Goal: Task Accomplishment & Management: Complete application form

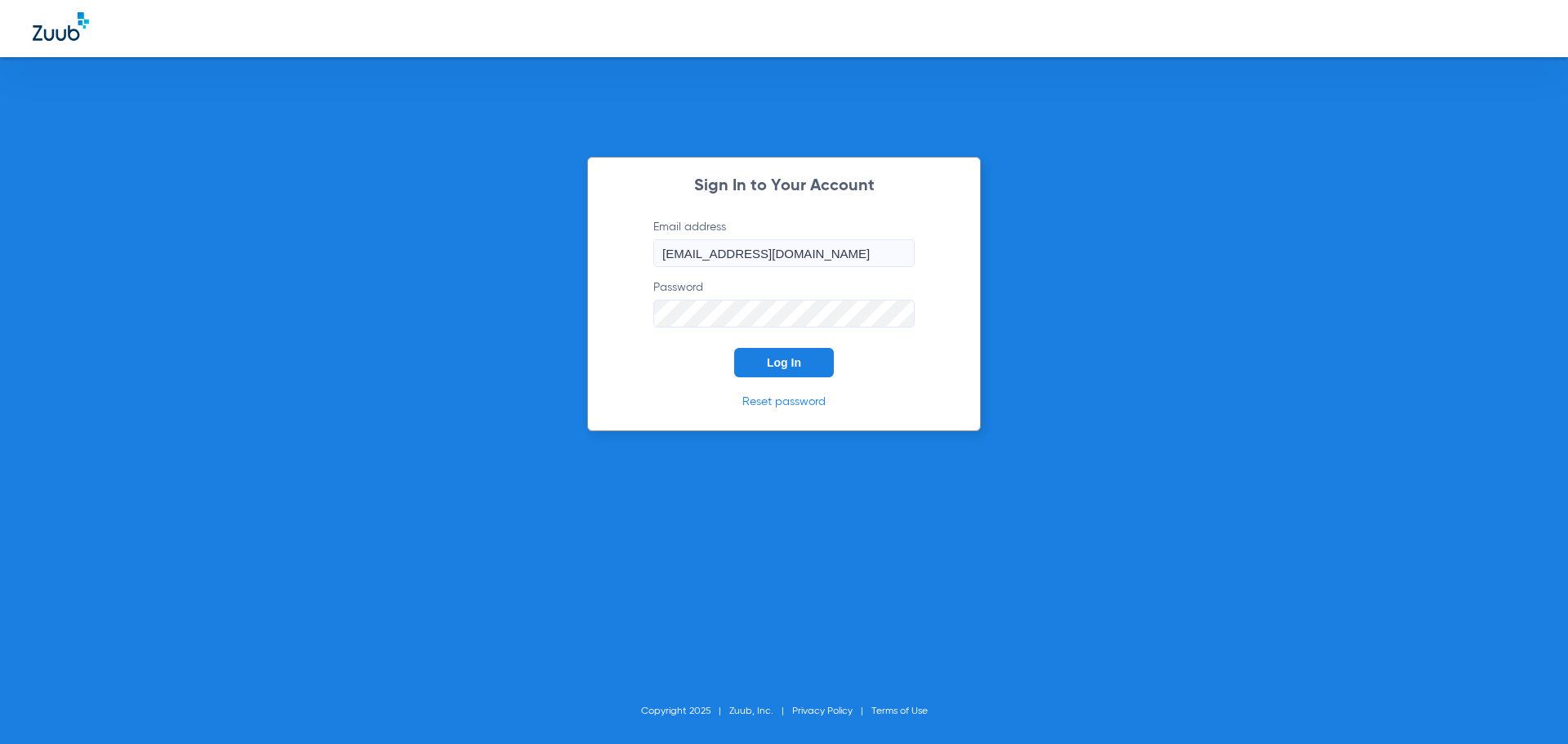
click at [770, 351] on button "Log In" at bounding box center [784, 362] width 100 height 29
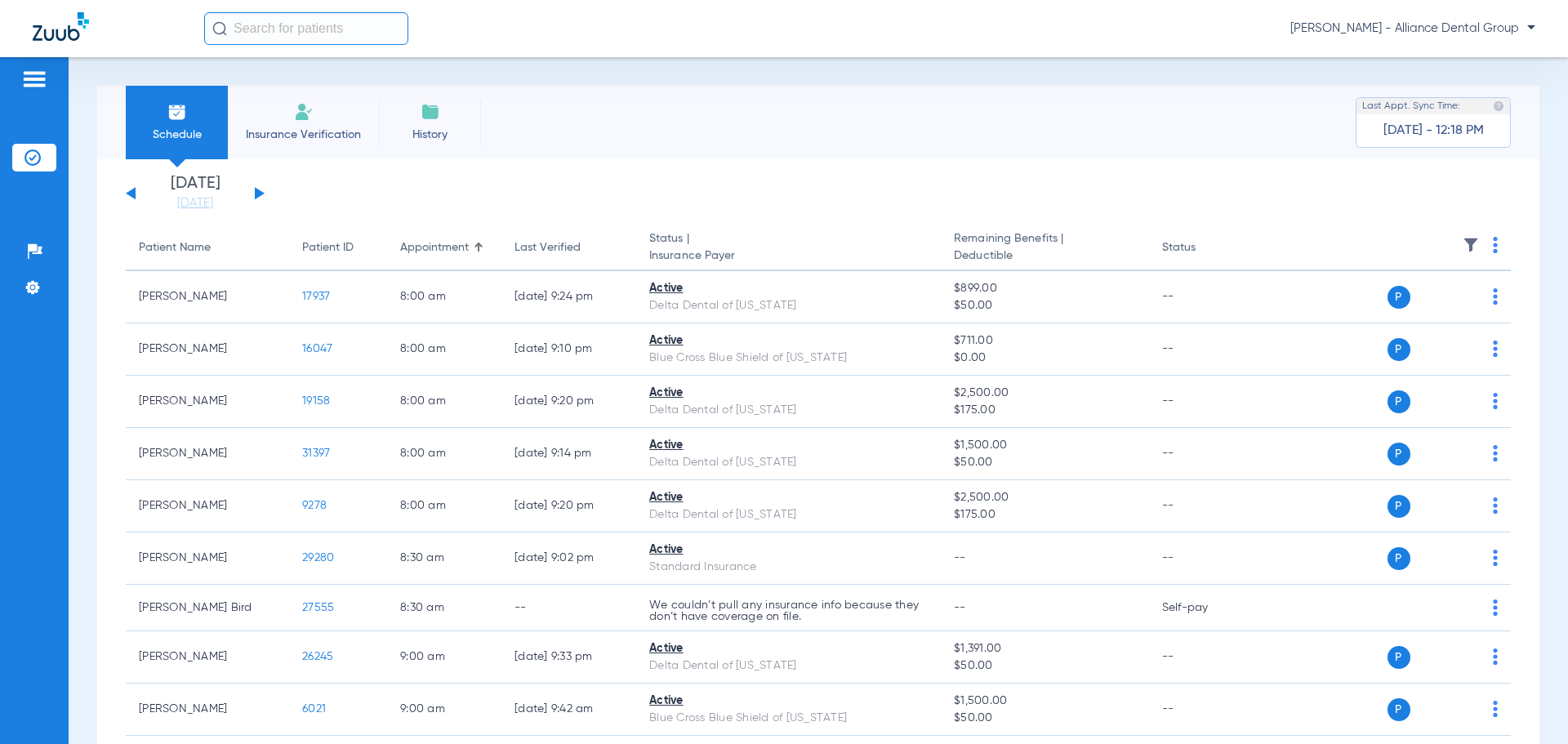
click at [296, 133] on span "Insurance Verification" at bounding box center [303, 135] width 127 height 16
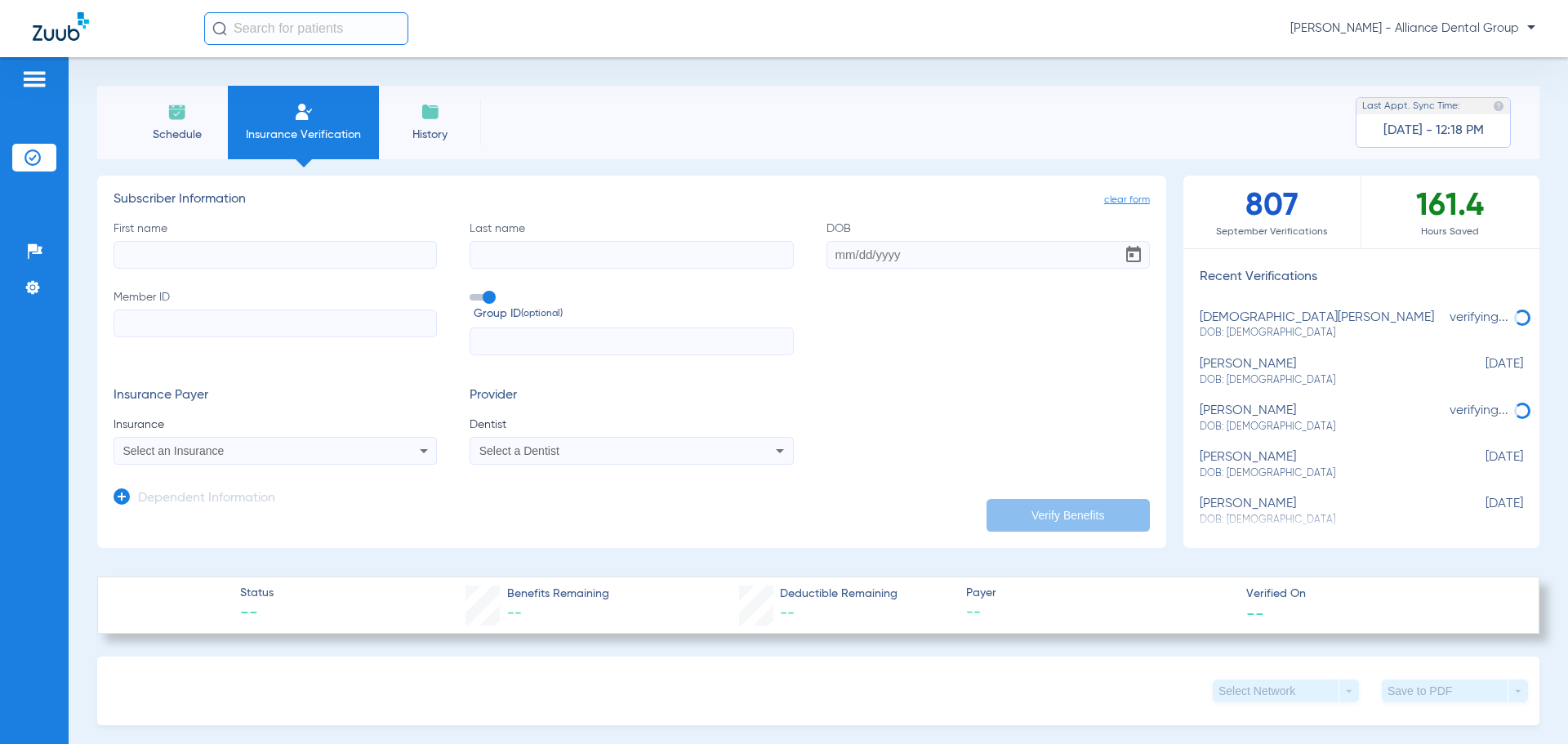
click at [233, 249] on input "First name" at bounding box center [275, 254] width 323 height 27
type input "[PERSON_NAME]"
type input "friewald"
type input "[DATE]"
click at [231, 319] on input "Member ID" at bounding box center [275, 323] width 323 height 27
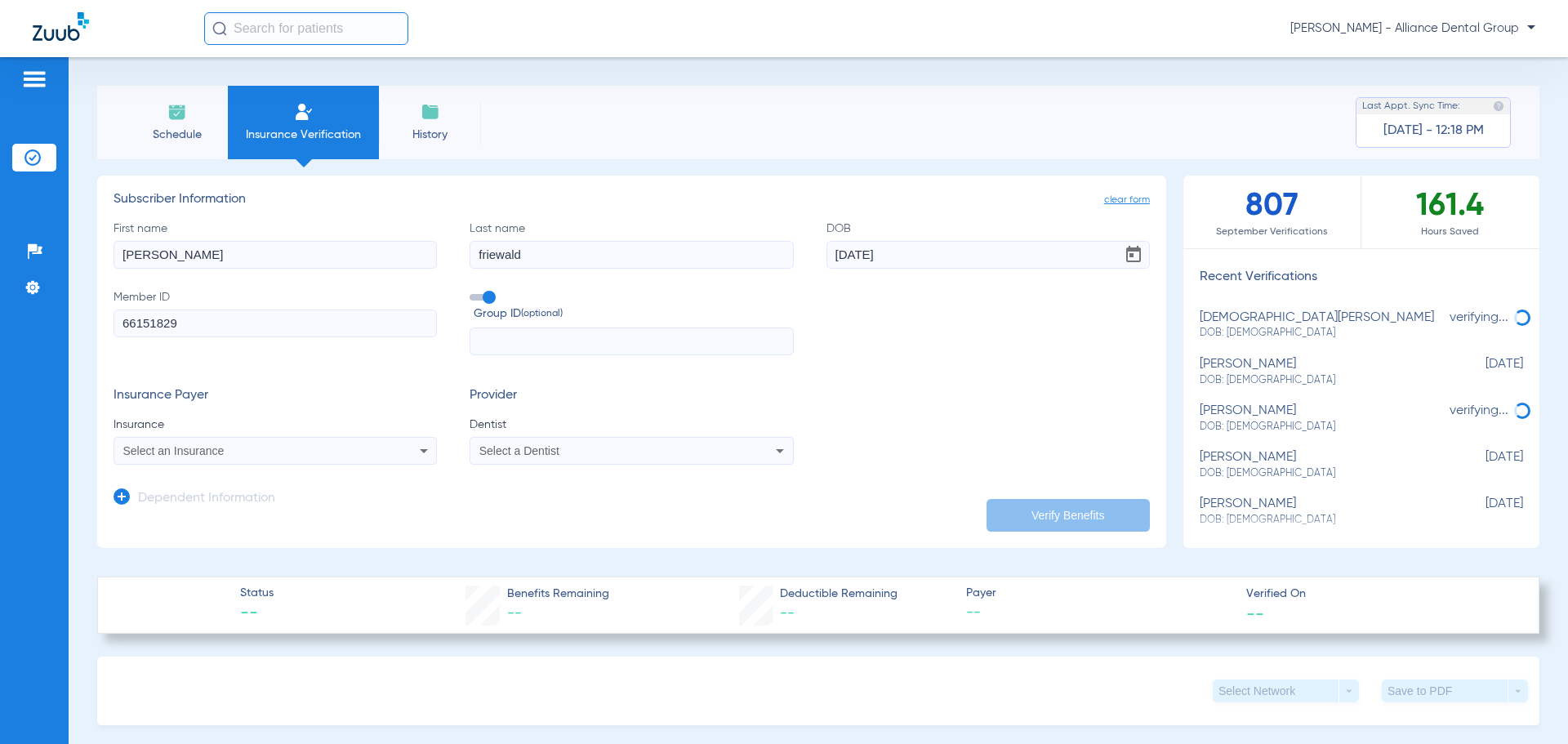
type input "66151829"
click at [410, 450] on div "Select an Insurance" at bounding box center [275, 450] width 321 height 20
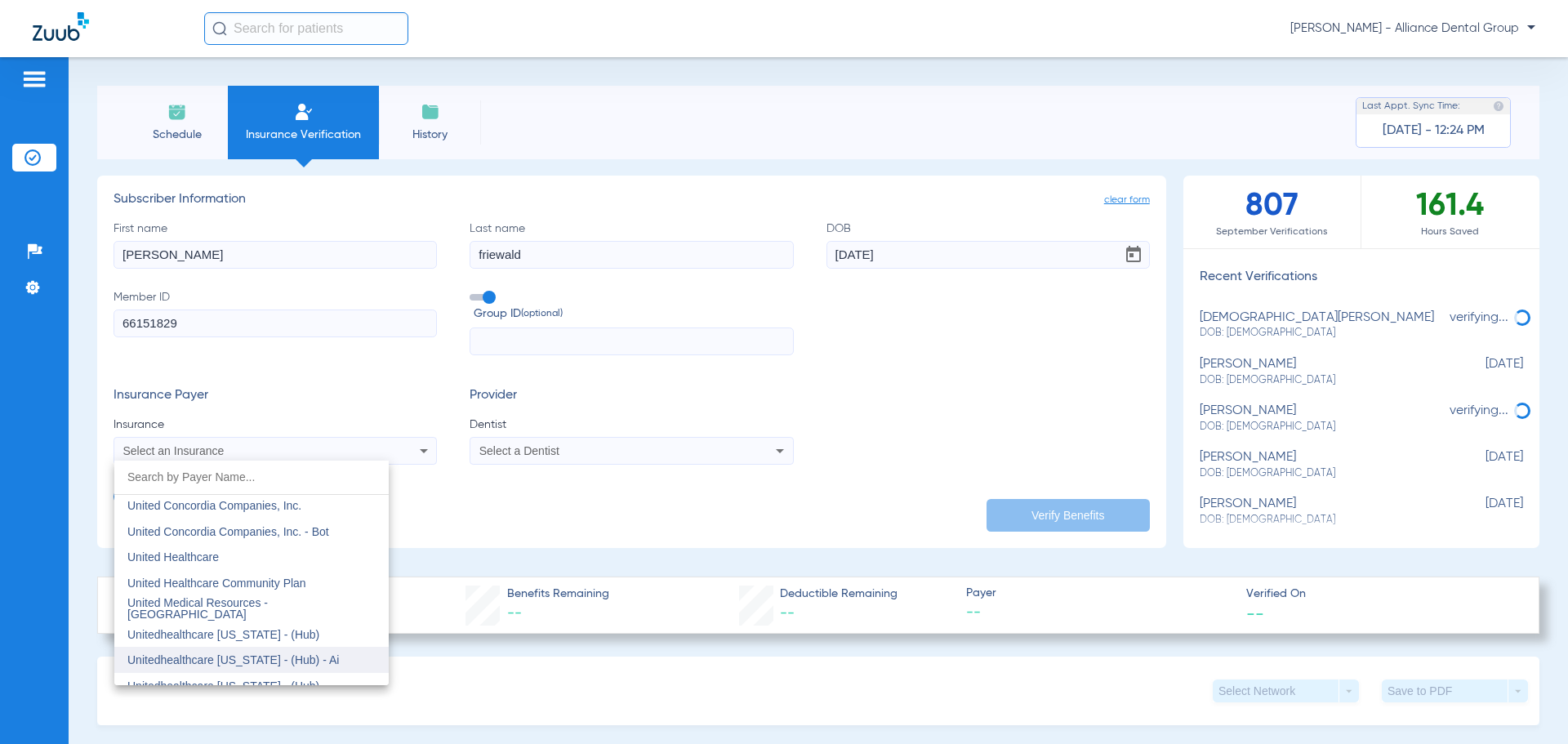
scroll to position [9670, 0]
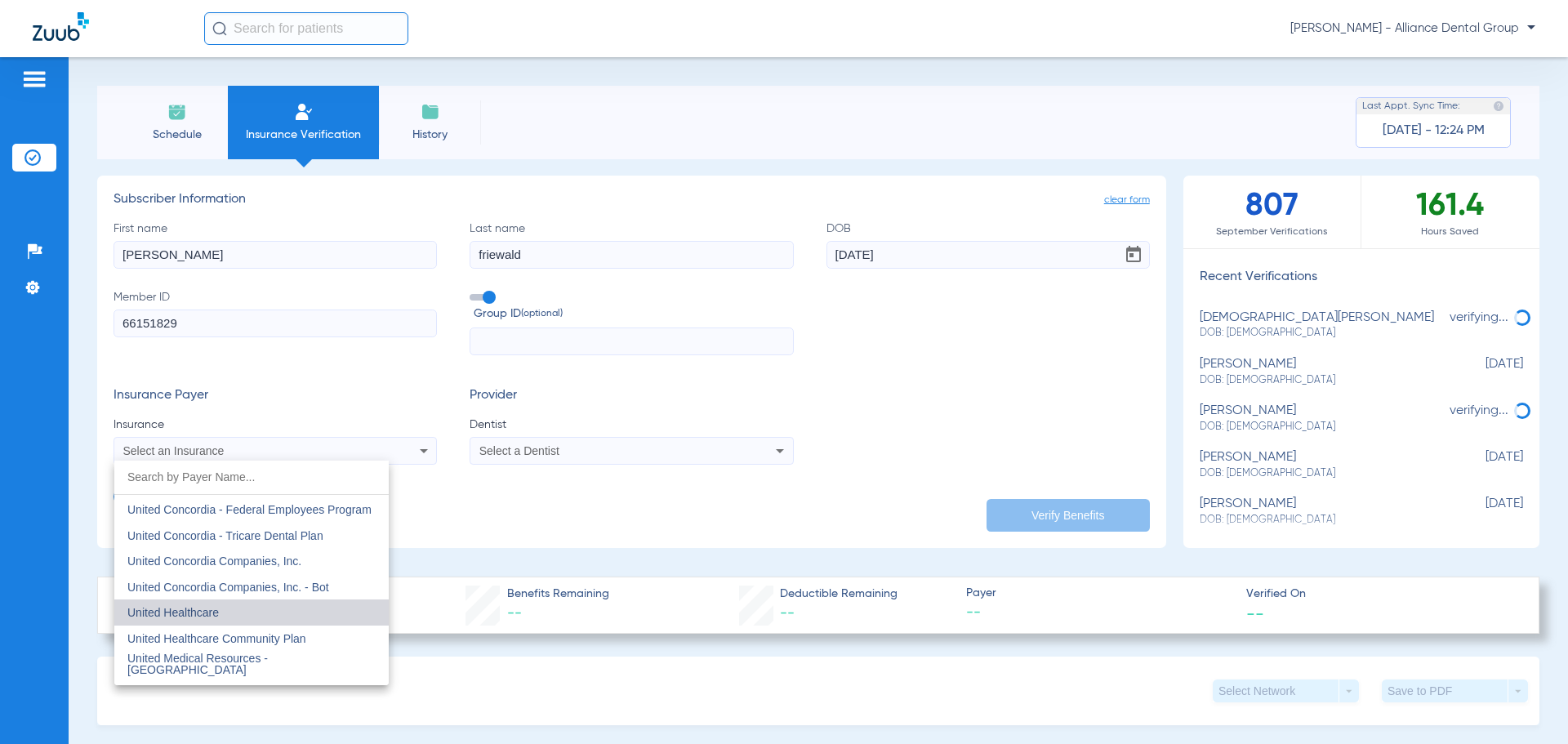
click at [318, 617] on mat-option "United Healthcare" at bounding box center [251, 612] width 274 height 27
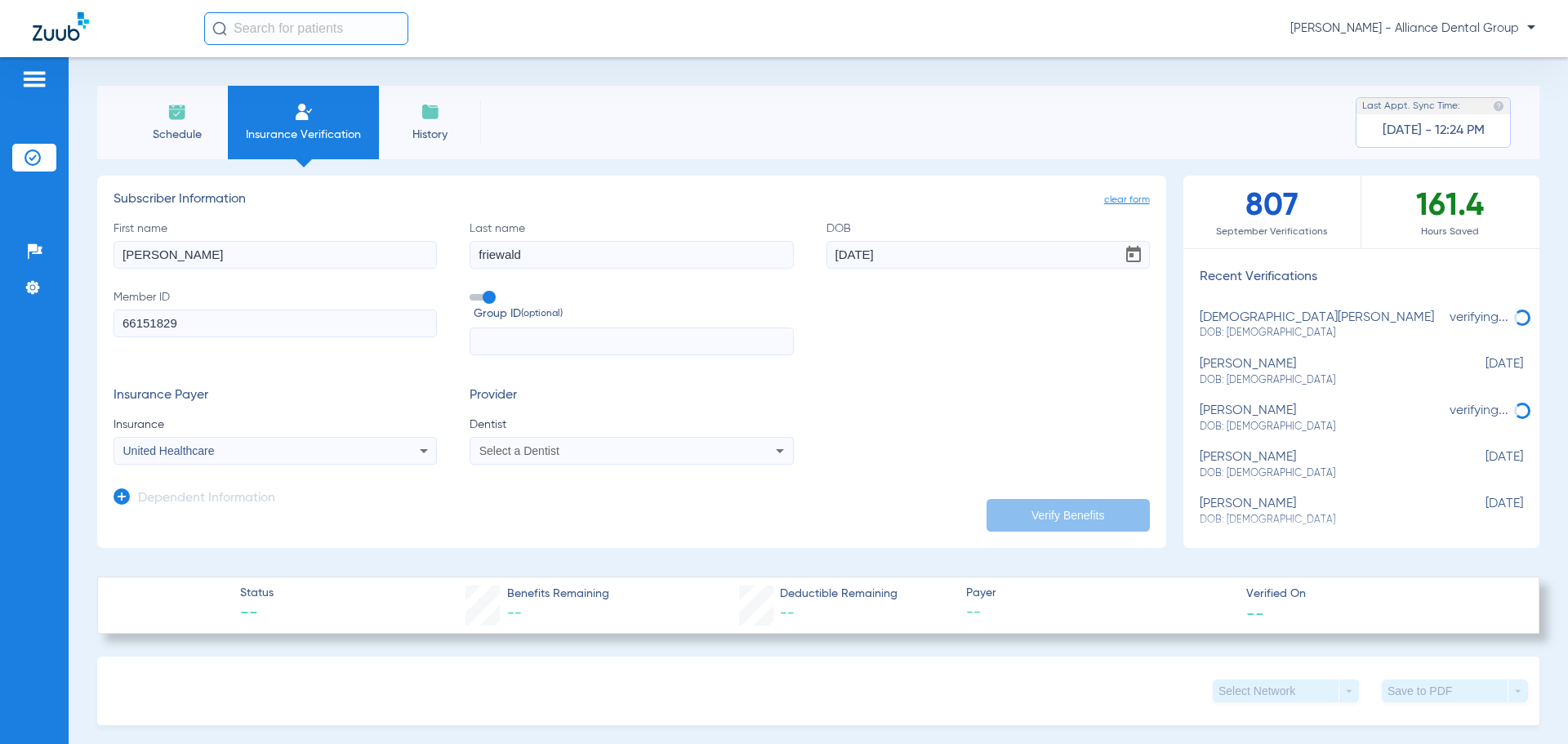
click at [779, 451] on icon at bounding box center [779, 450] width 20 height 20
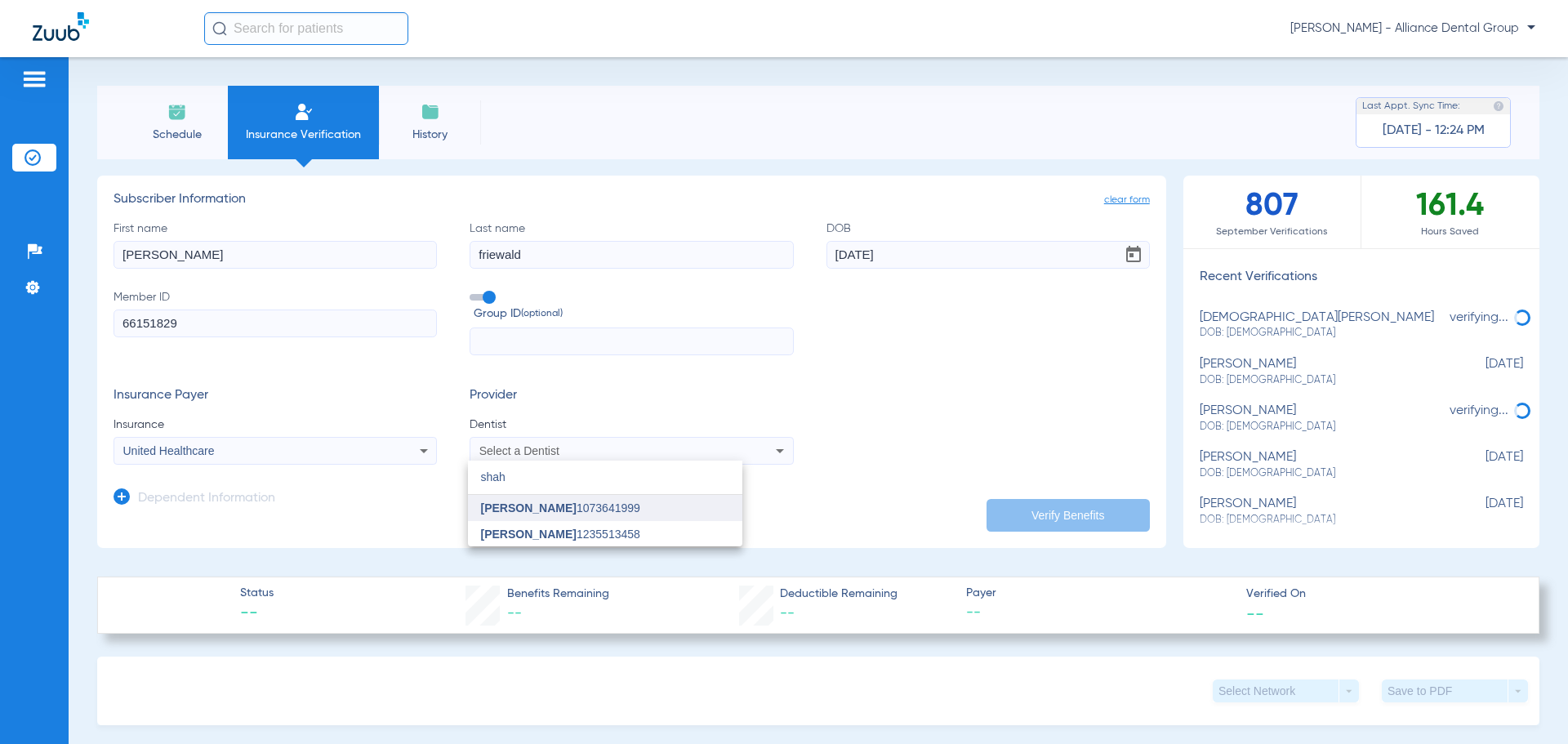
type input "shah"
click at [612, 511] on span "[PERSON_NAME] 1073641999" at bounding box center [560, 508] width 159 height 11
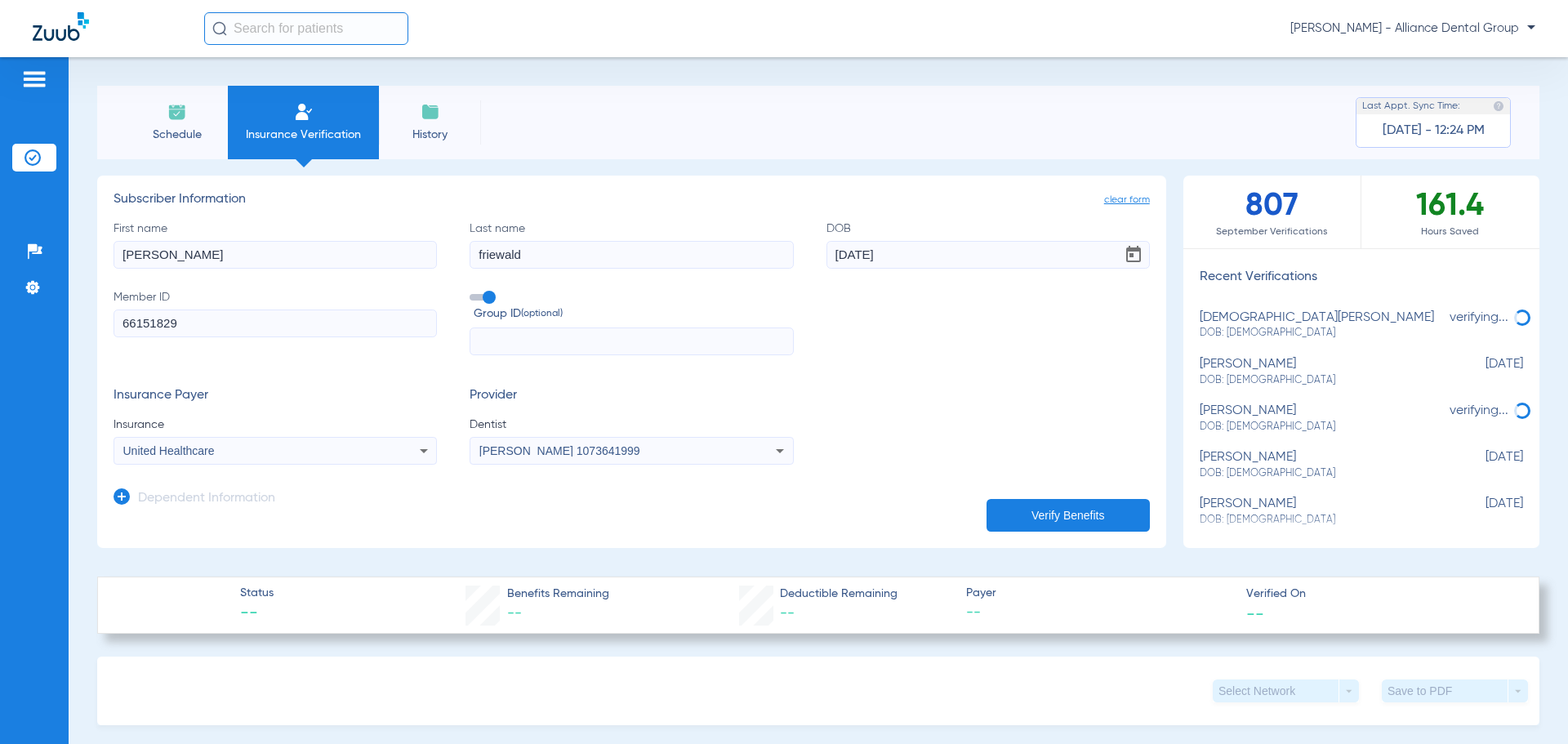
click at [1030, 510] on button "Verify Benefits" at bounding box center [1068, 515] width 163 height 32
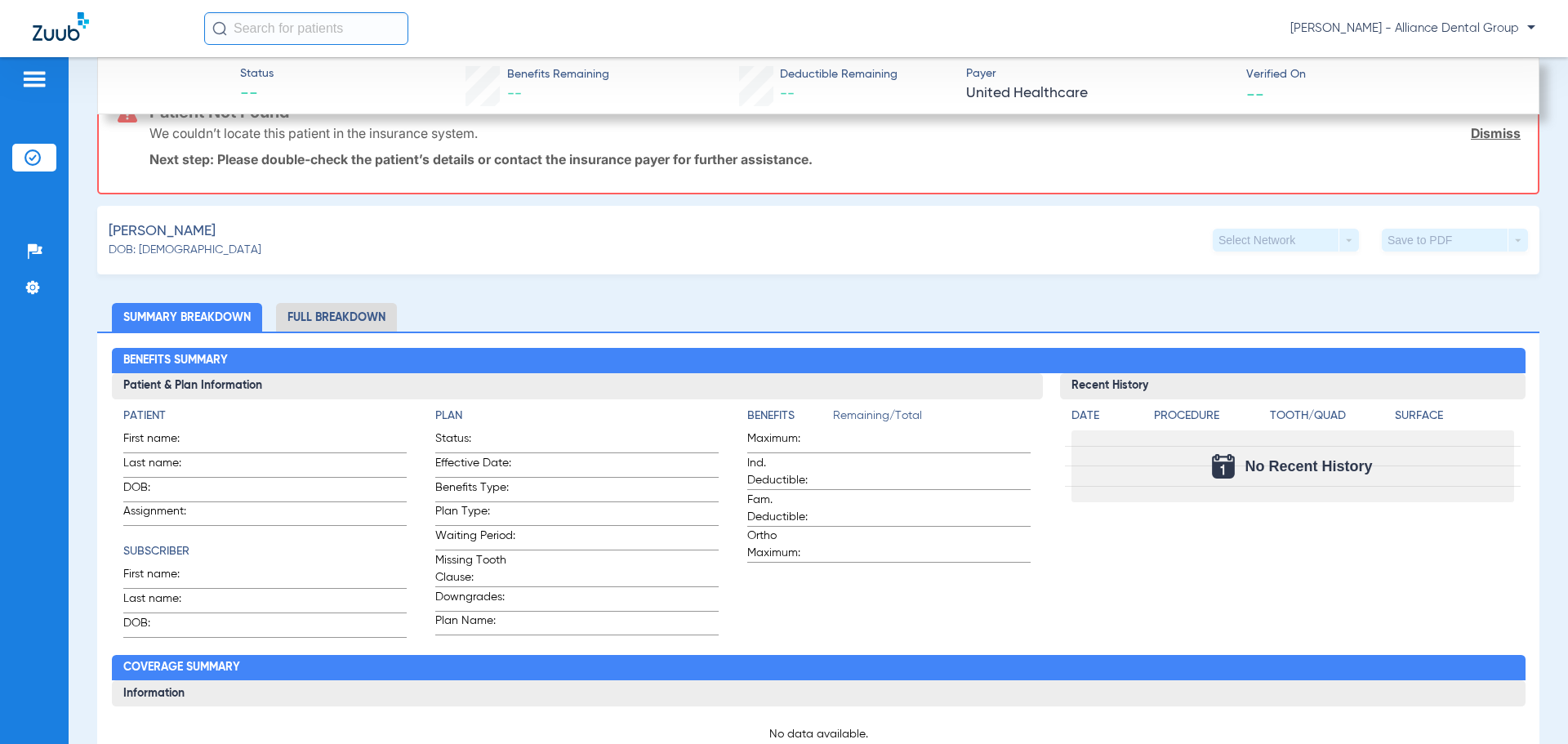
scroll to position [0, 0]
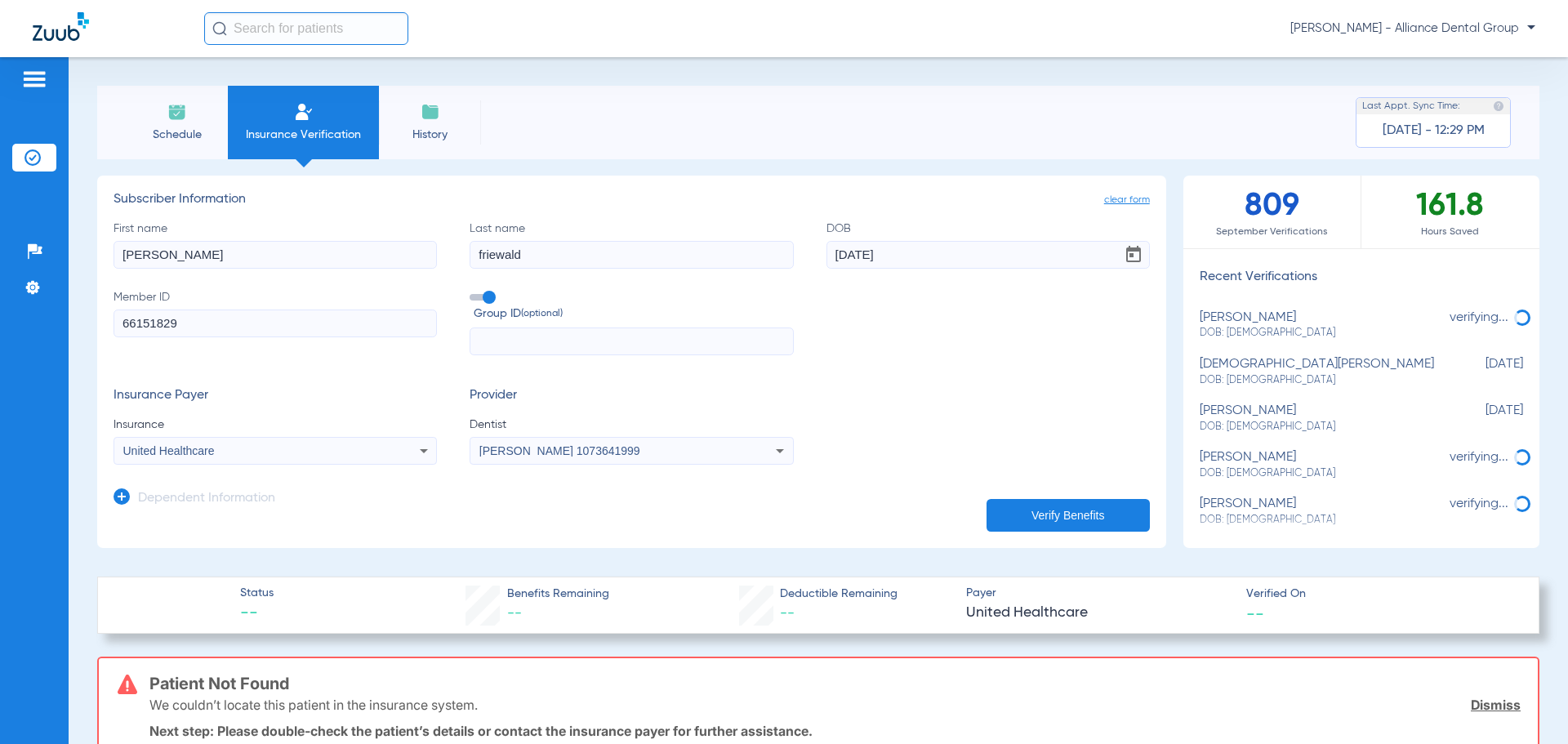
click at [417, 455] on icon at bounding box center [424, 450] width 20 height 20
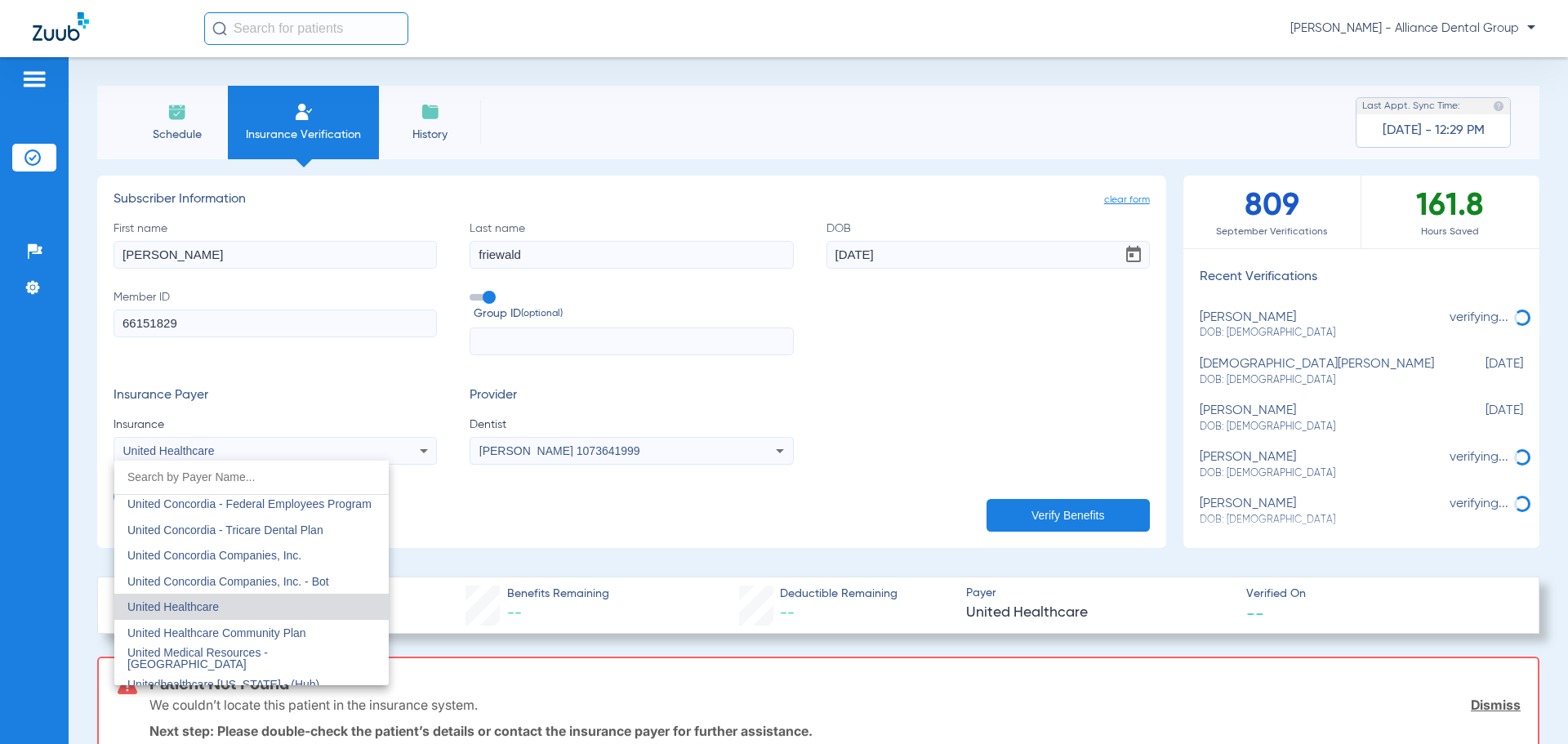
scroll to position [9709, 0]
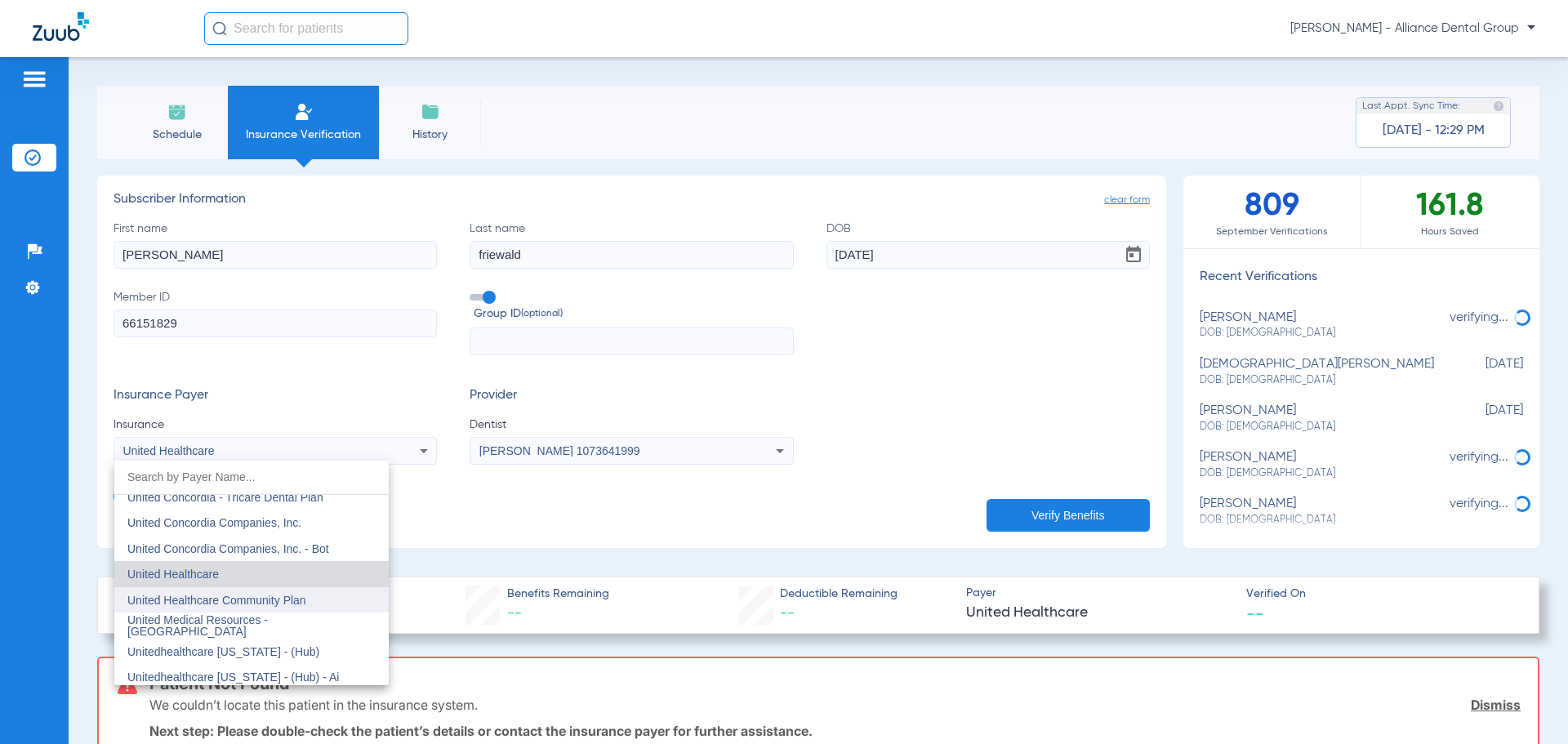
click at [291, 606] on span "United Healthcare Community Plan" at bounding box center [216, 600] width 179 height 13
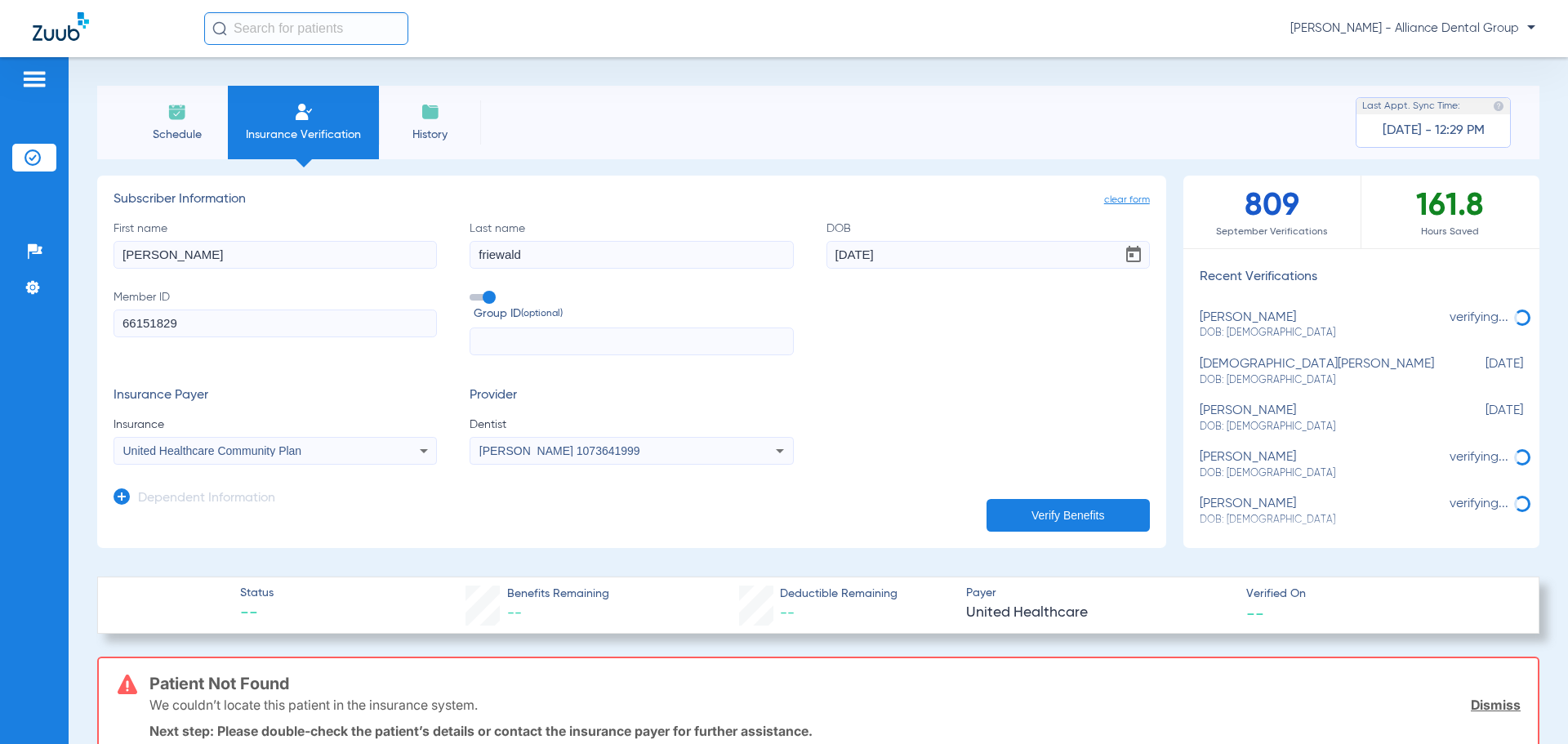
click at [1028, 520] on button "Verify Benefits" at bounding box center [1068, 515] width 163 height 32
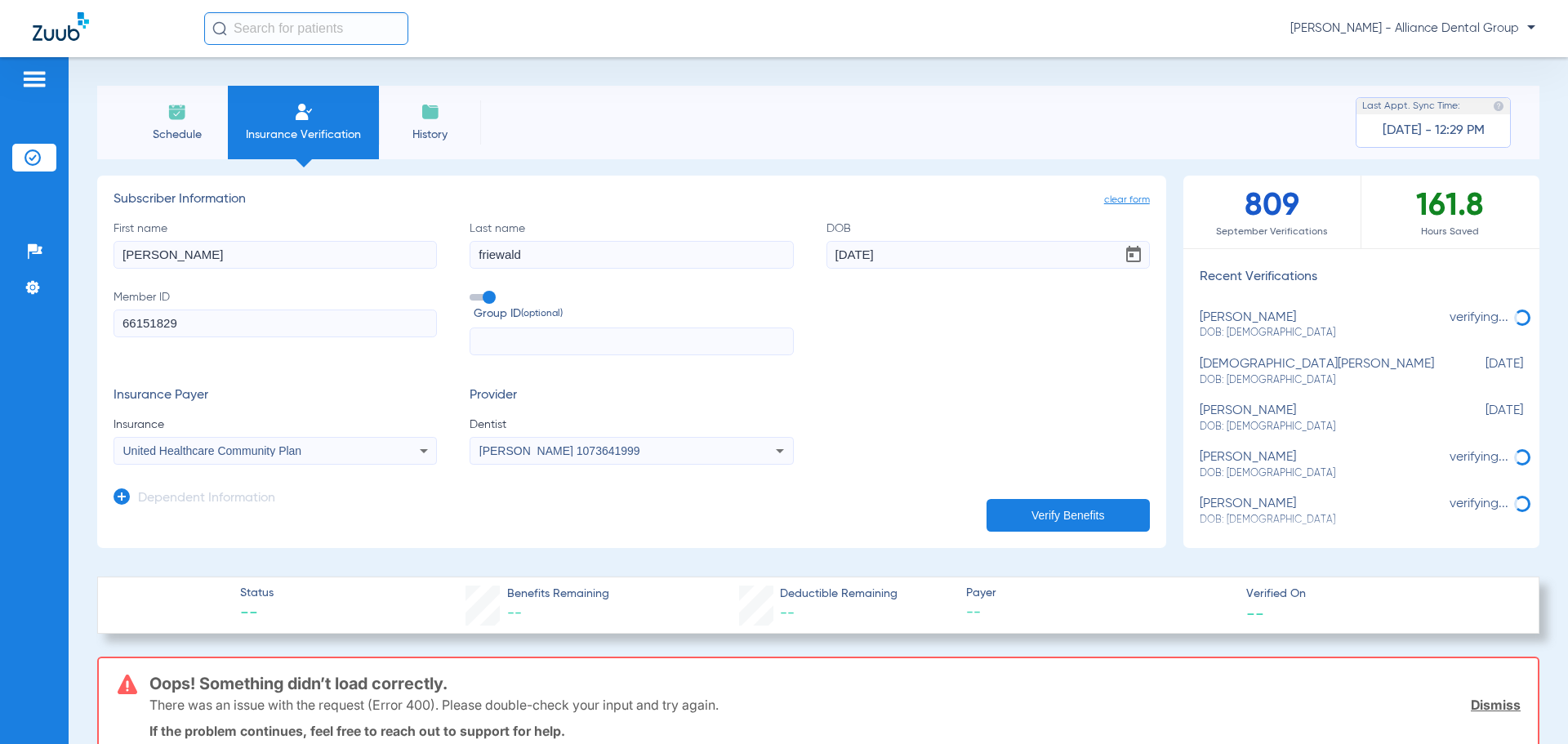
click at [770, 446] on icon at bounding box center [779, 450] width 20 height 20
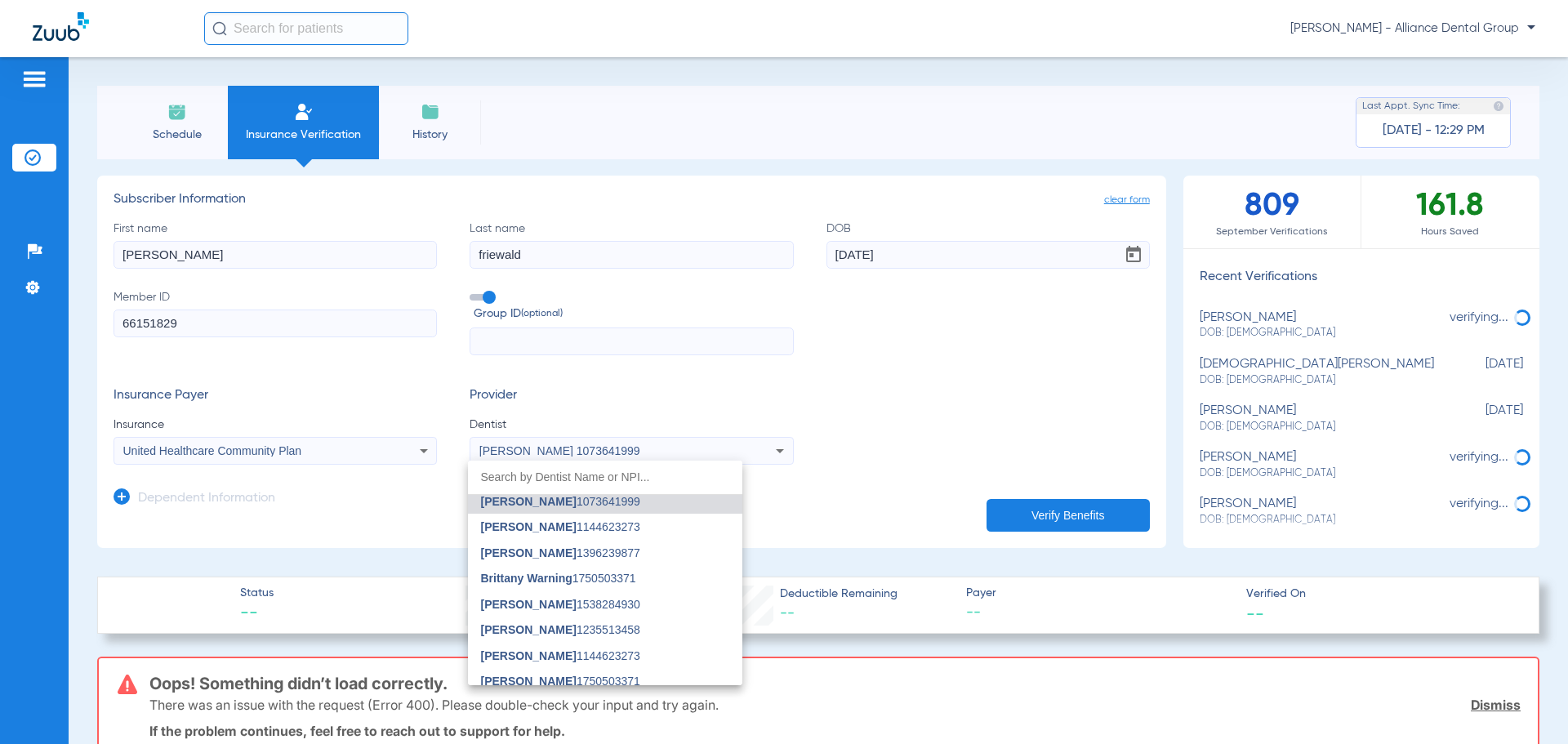
scroll to position [724, 0]
click at [688, 451] on div at bounding box center [784, 372] width 1568 height 744
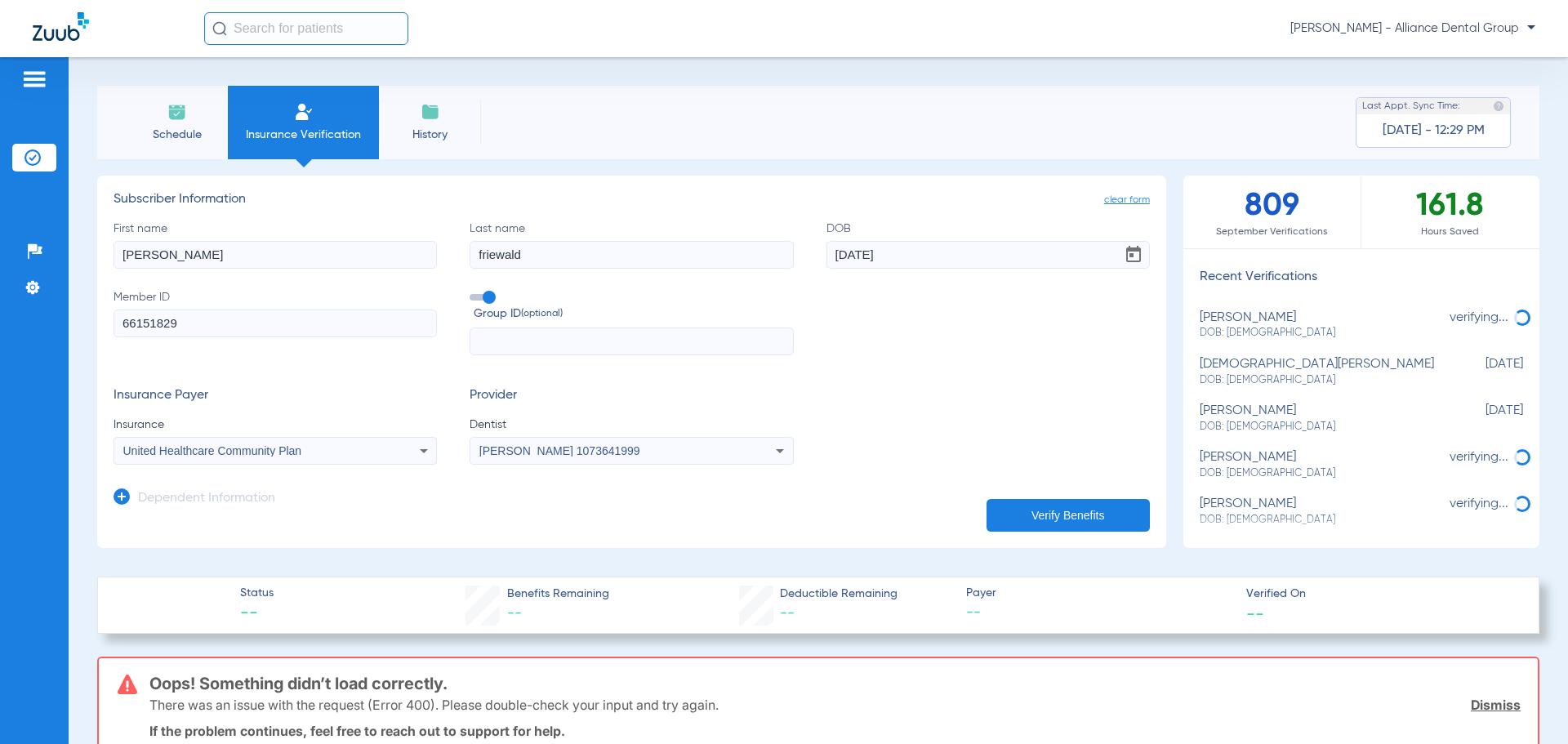
drag, startPoint x: 688, startPoint y: 452, endPoint x: 615, endPoint y: 455, distance: 73.1
click at [615, 455] on div "[PERSON_NAME] 1073641999" at bounding box center [602, 451] width 245 height 11
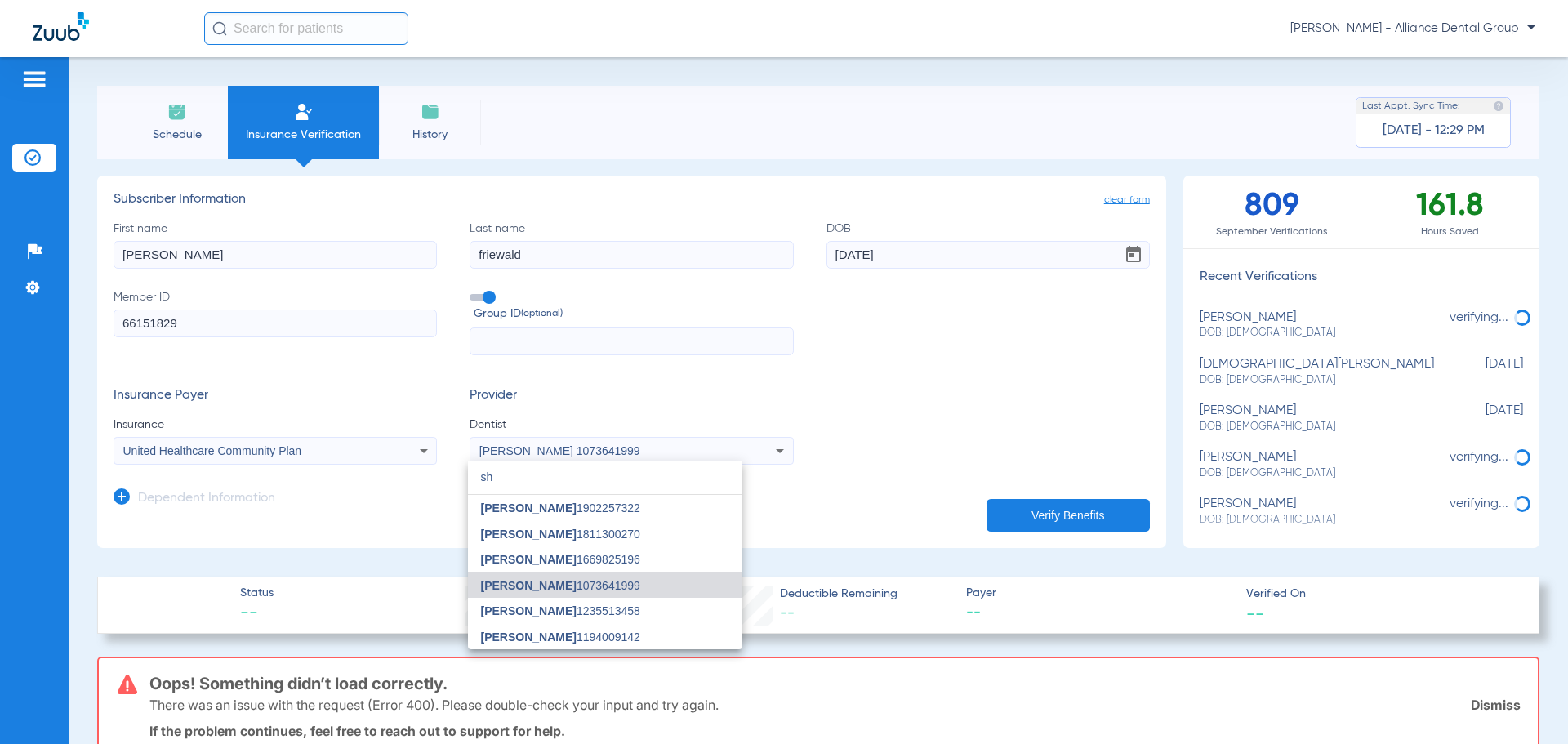
scroll to position [0, 0]
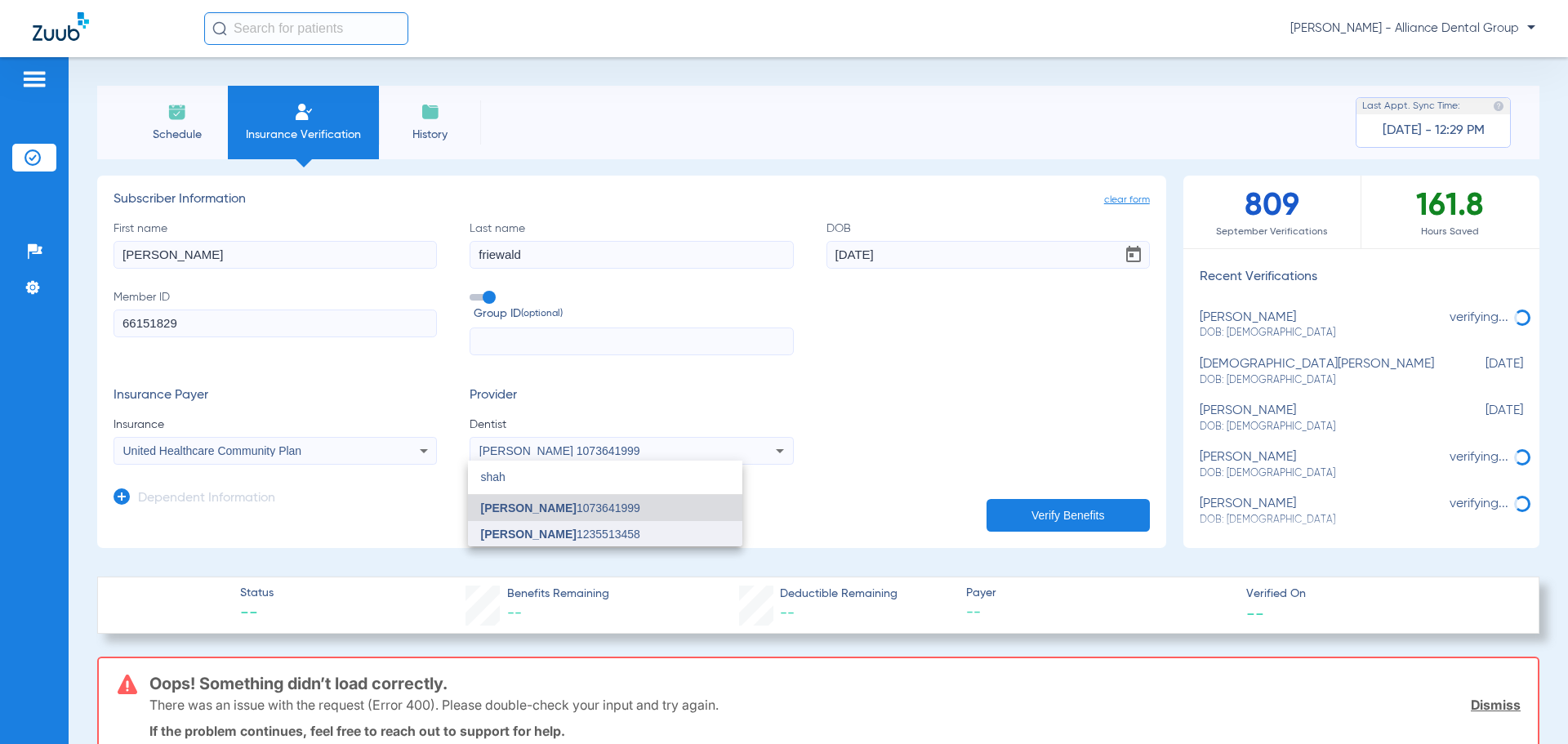
type input "shah"
click at [605, 524] on mat-option "[PERSON_NAME] 1235513458" at bounding box center [605, 535] width 274 height 27
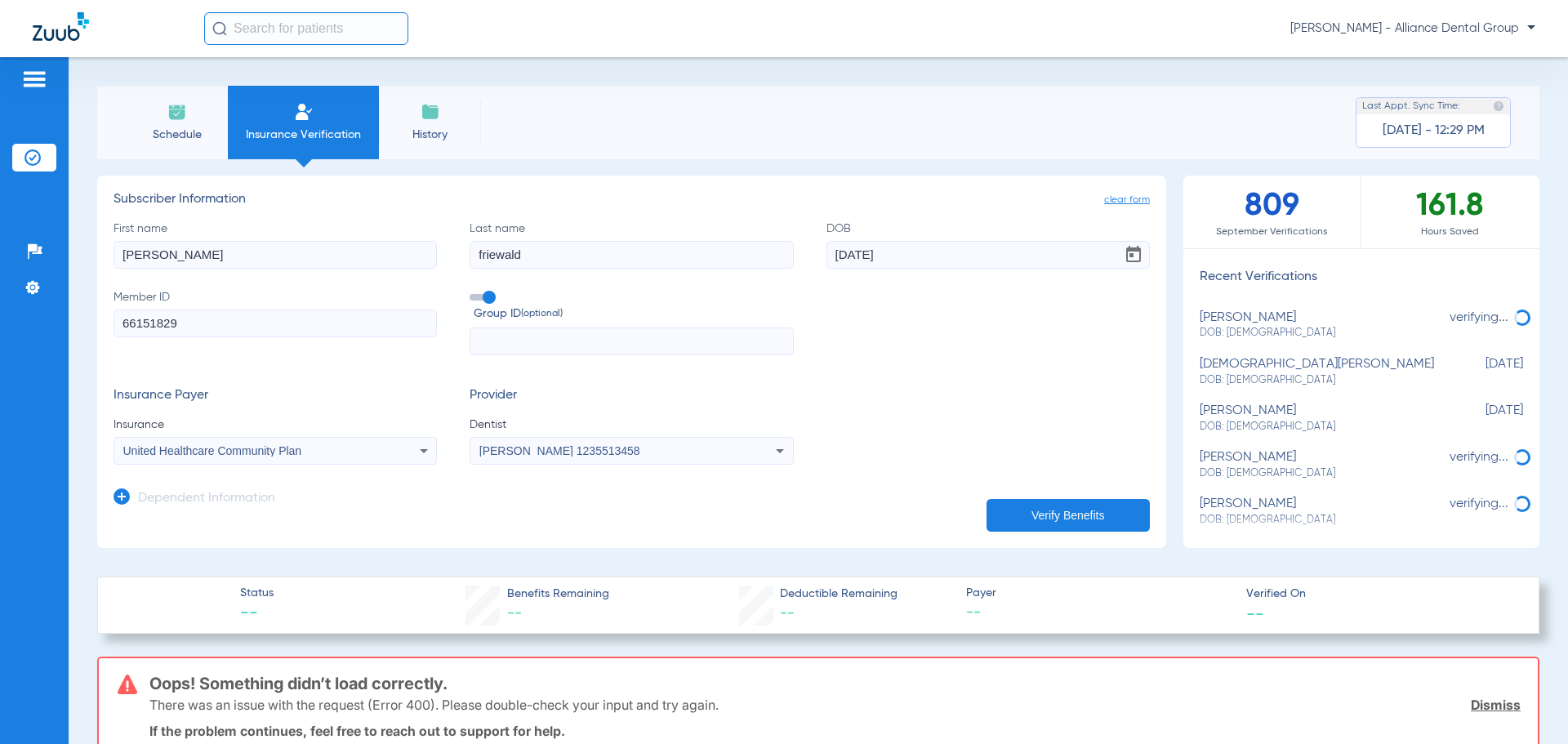
click at [1068, 506] on button "Verify Benefits" at bounding box center [1068, 515] width 163 height 32
click at [414, 453] on icon at bounding box center [424, 450] width 20 height 20
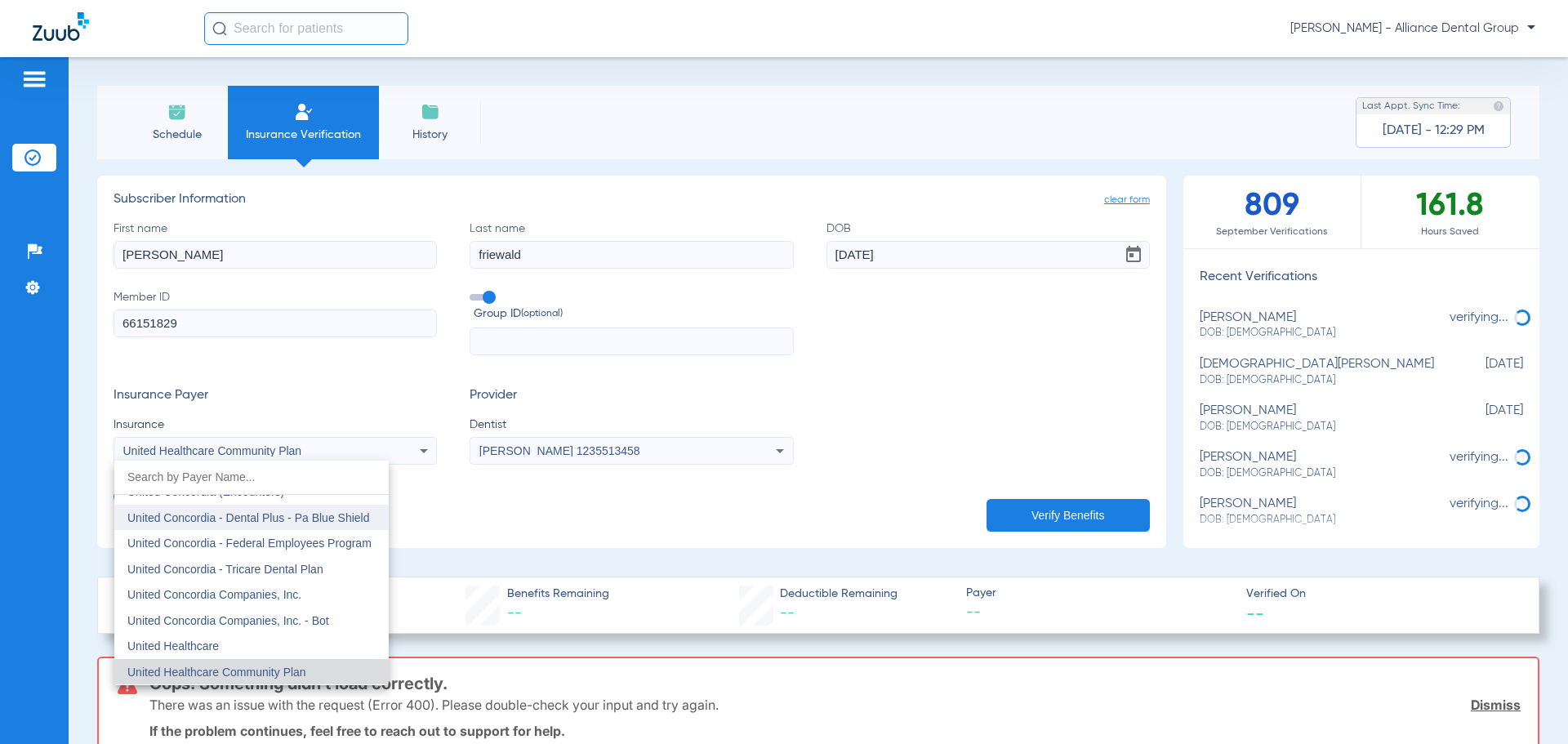
scroll to position [9718, 0]
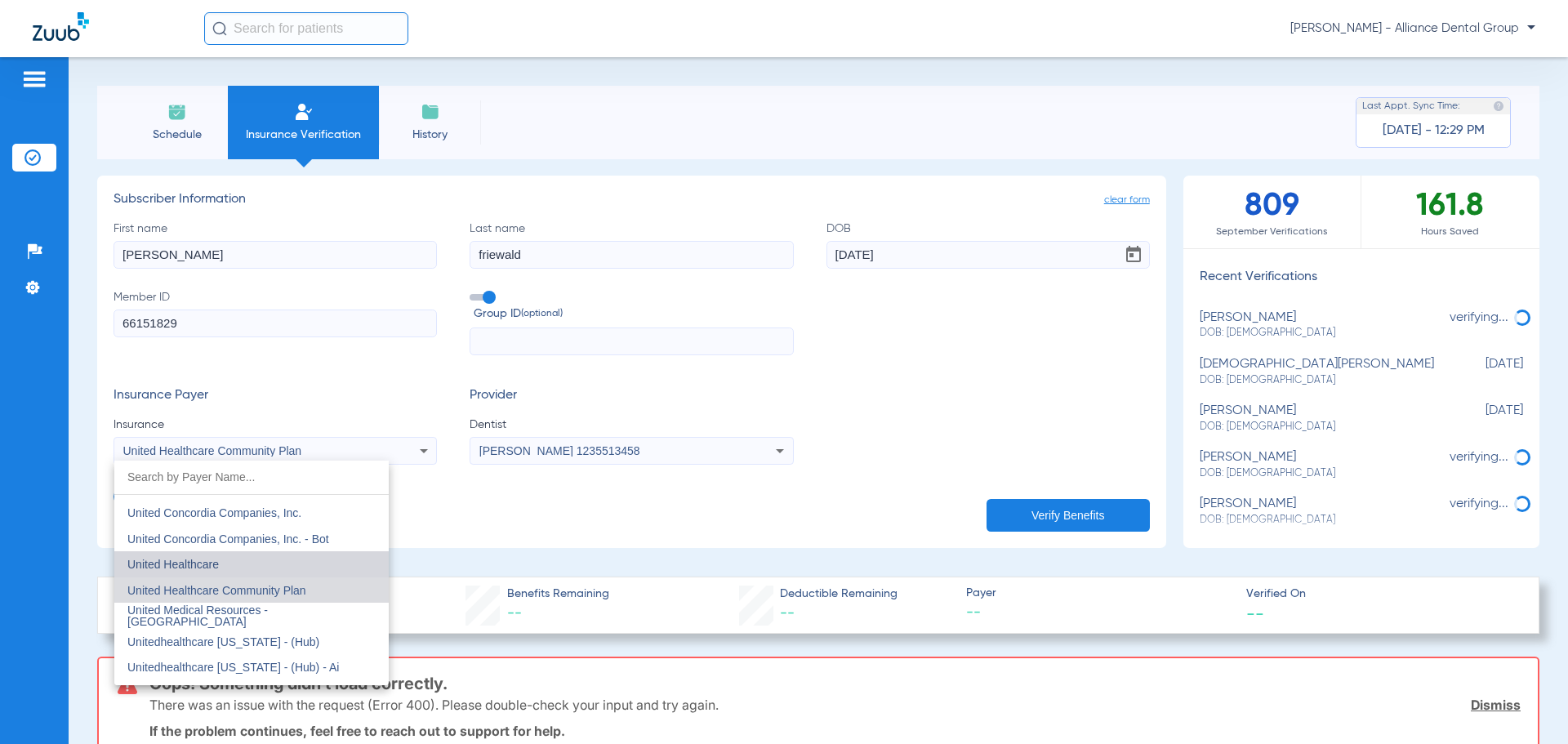
click at [336, 569] on mat-option "United Healthcare" at bounding box center [251, 565] width 274 height 27
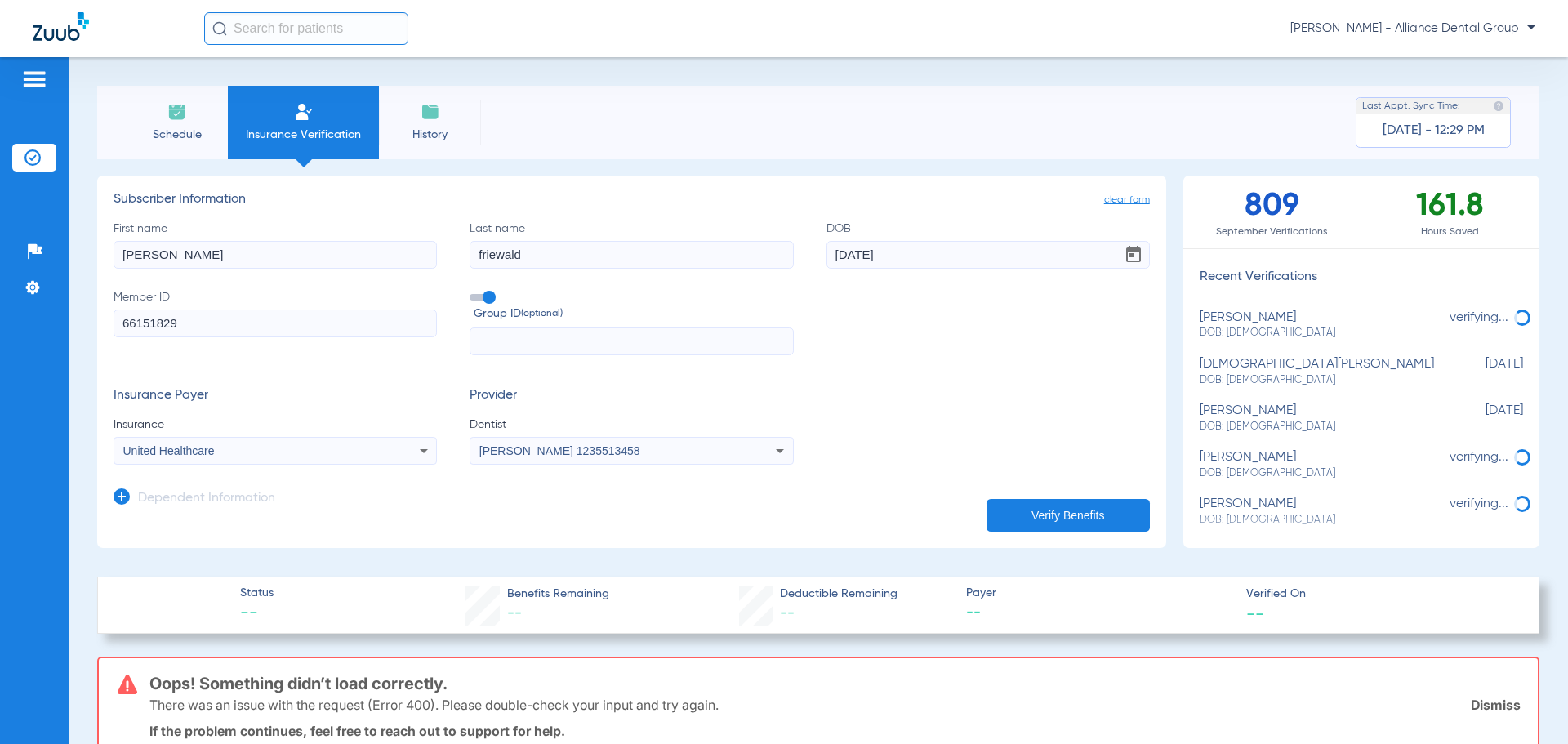
click at [428, 458] on icon at bounding box center [424, 450] width 20 height 20
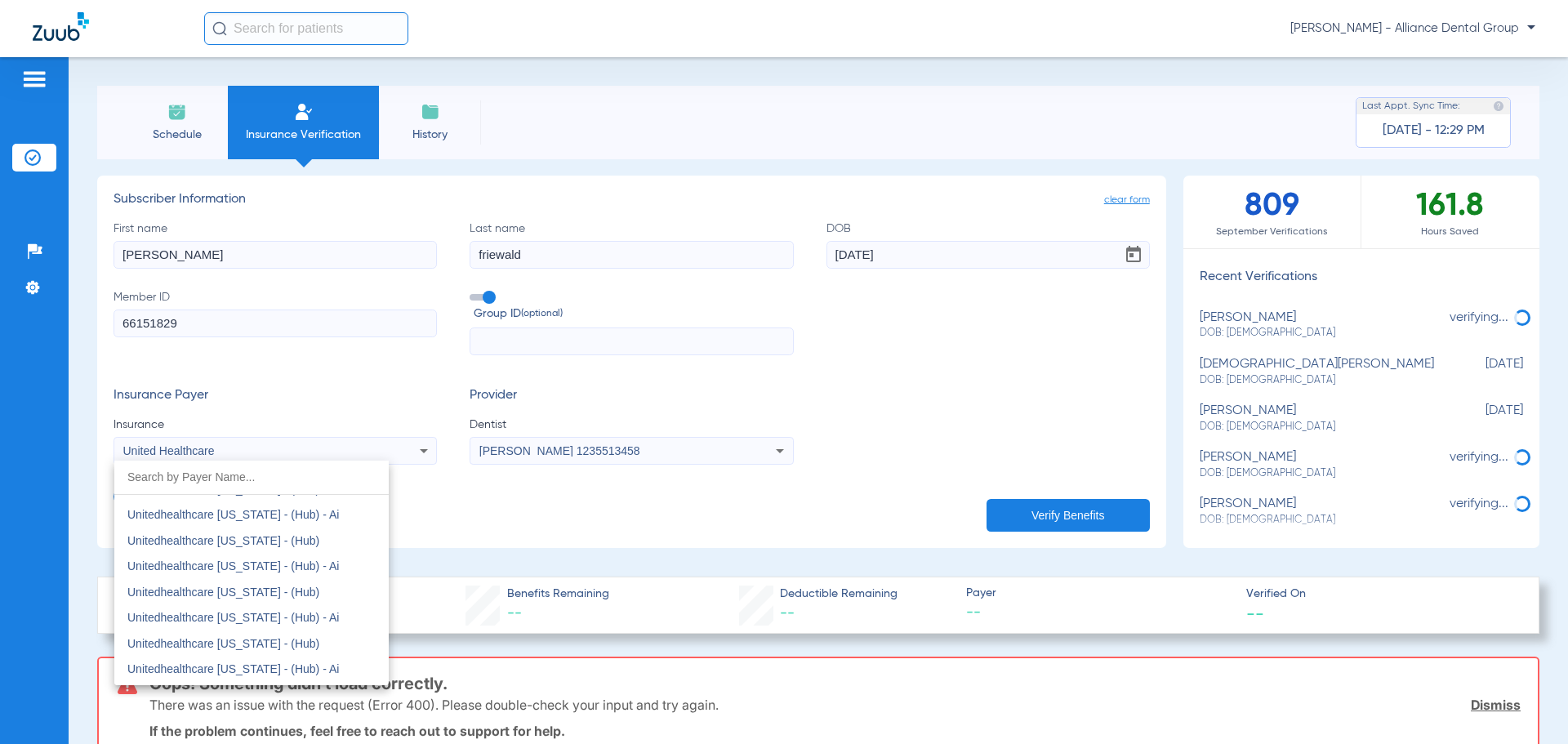
scroll to position [10672, 0]
click at [327, 614] on mat-option "Unitedhealthcare [US_STATE] - (Hub)" at bounding box center [251, 614] width 274 height 27
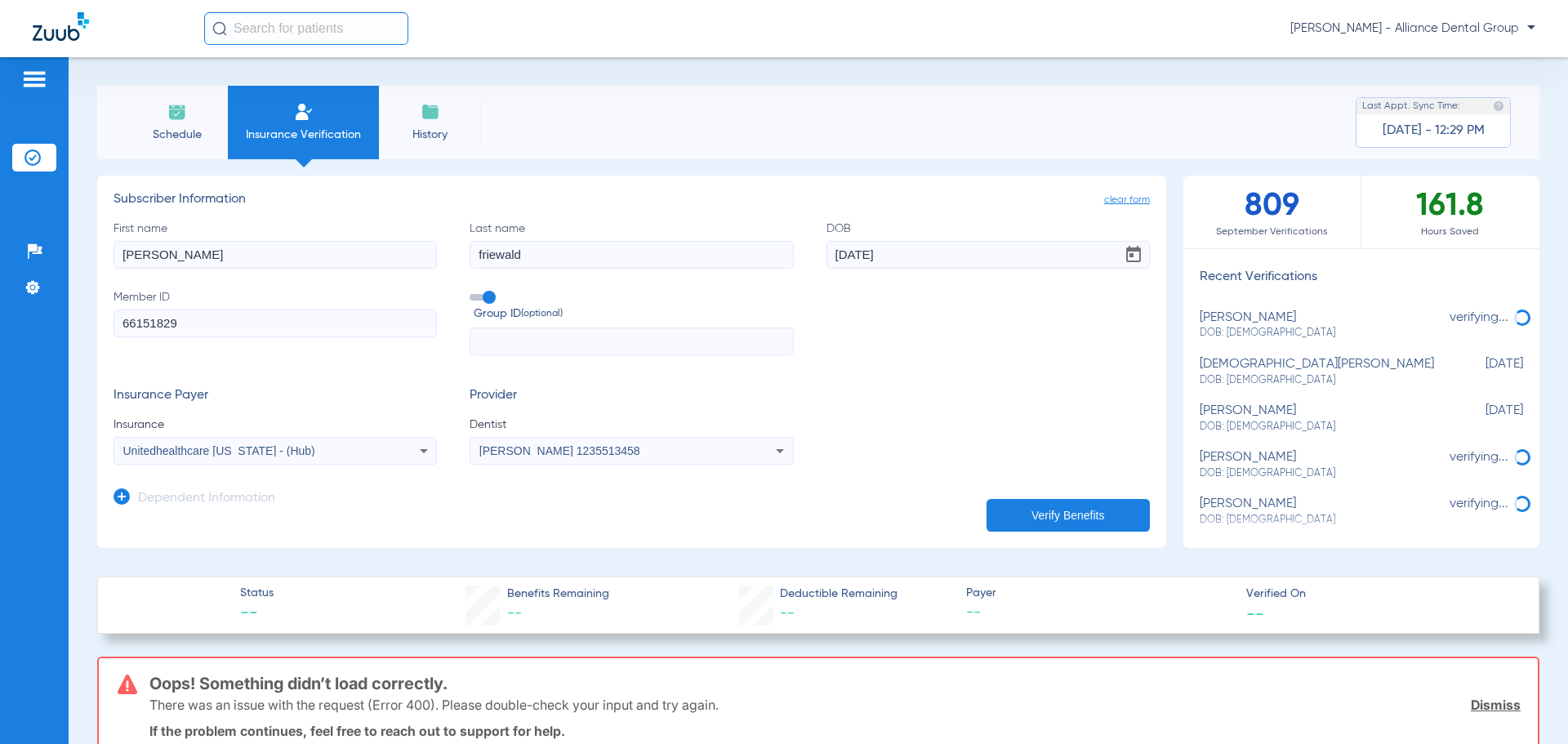
click at [1076, 518] on button "Verify Benefits" at bounding box center [1068, 515] width 163 height 32
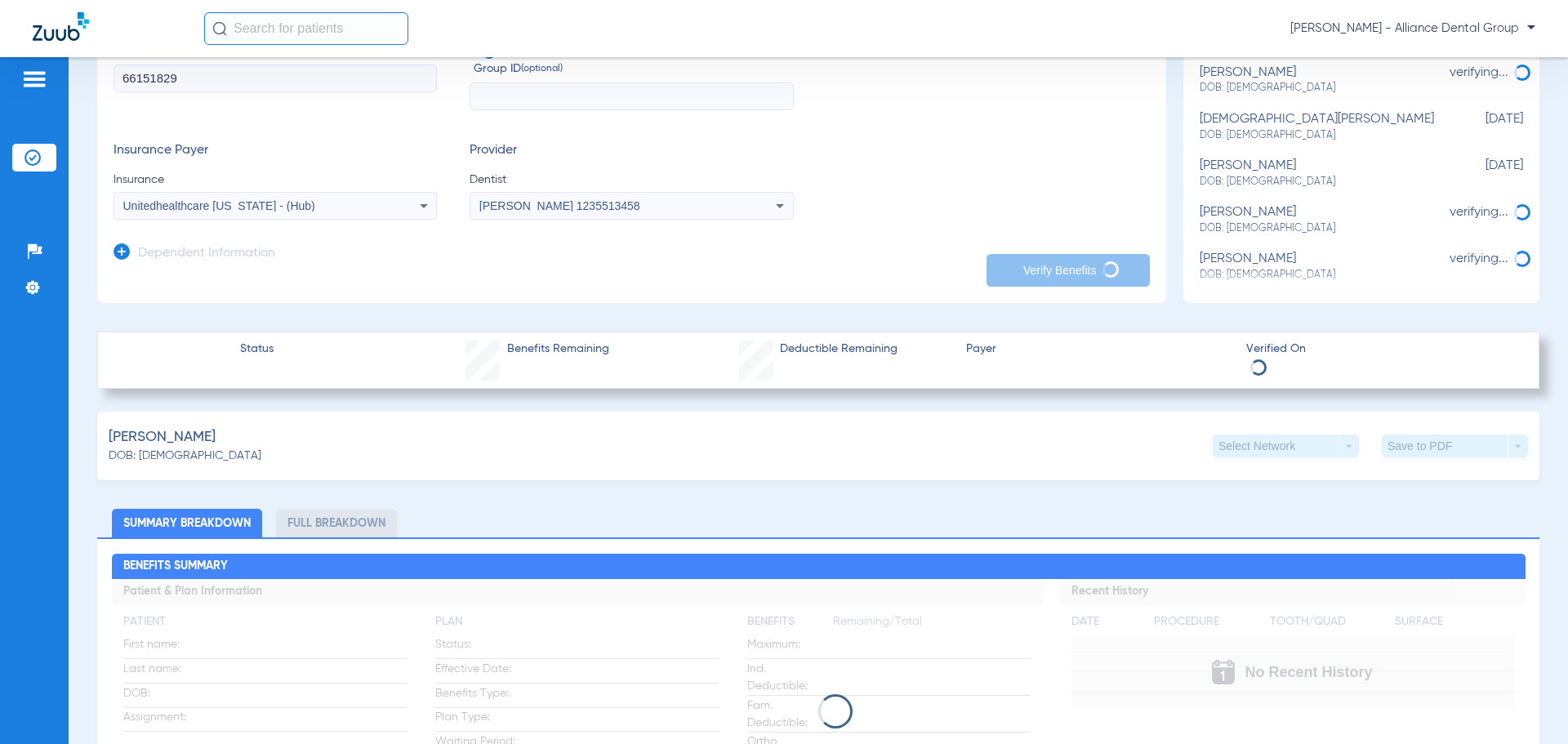
scroll to position [0, 0]
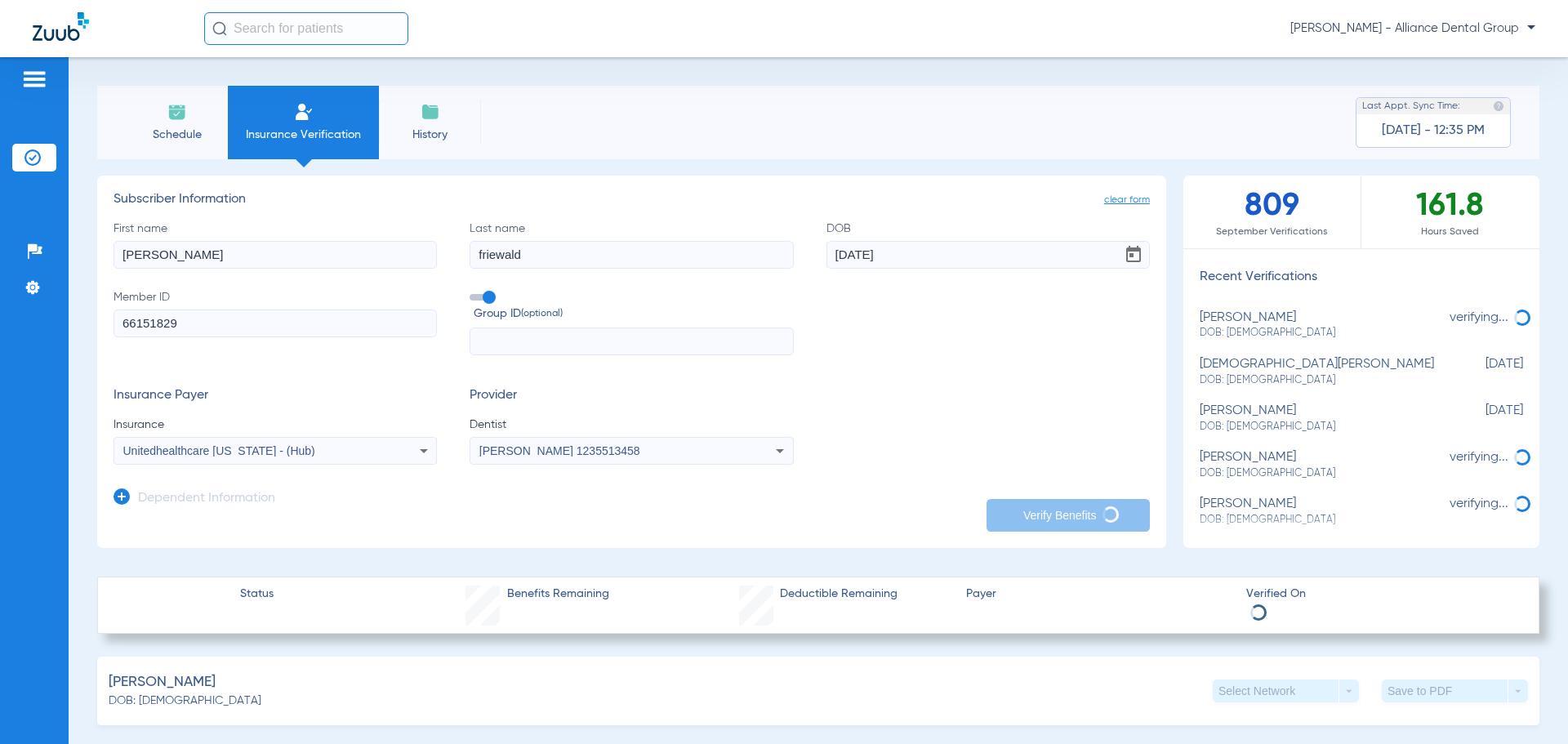
click at [528, 251] on input "friewald" at bounding box center [630, 254] width 323 height 27
drag, startPoint x: 528, startPoint y: 251, endPoint x: 473, endPoint y: 254, distance: 55.1
click at [473, 254] on input "friewald" at bounding box center [630, 254] width 323 height 27
click at [902, 384] on form "First name [PERSON_NAME] Last name [PERSON_NAME] [DEMOGRAPHIC_DATA] Member ID 6…" at bounding box center [631, 343] width 1036 height 245
click at [1020, 493] on app-dependent-form "Dependent Information" at bounding box center [631, 492] width 1036 height 55
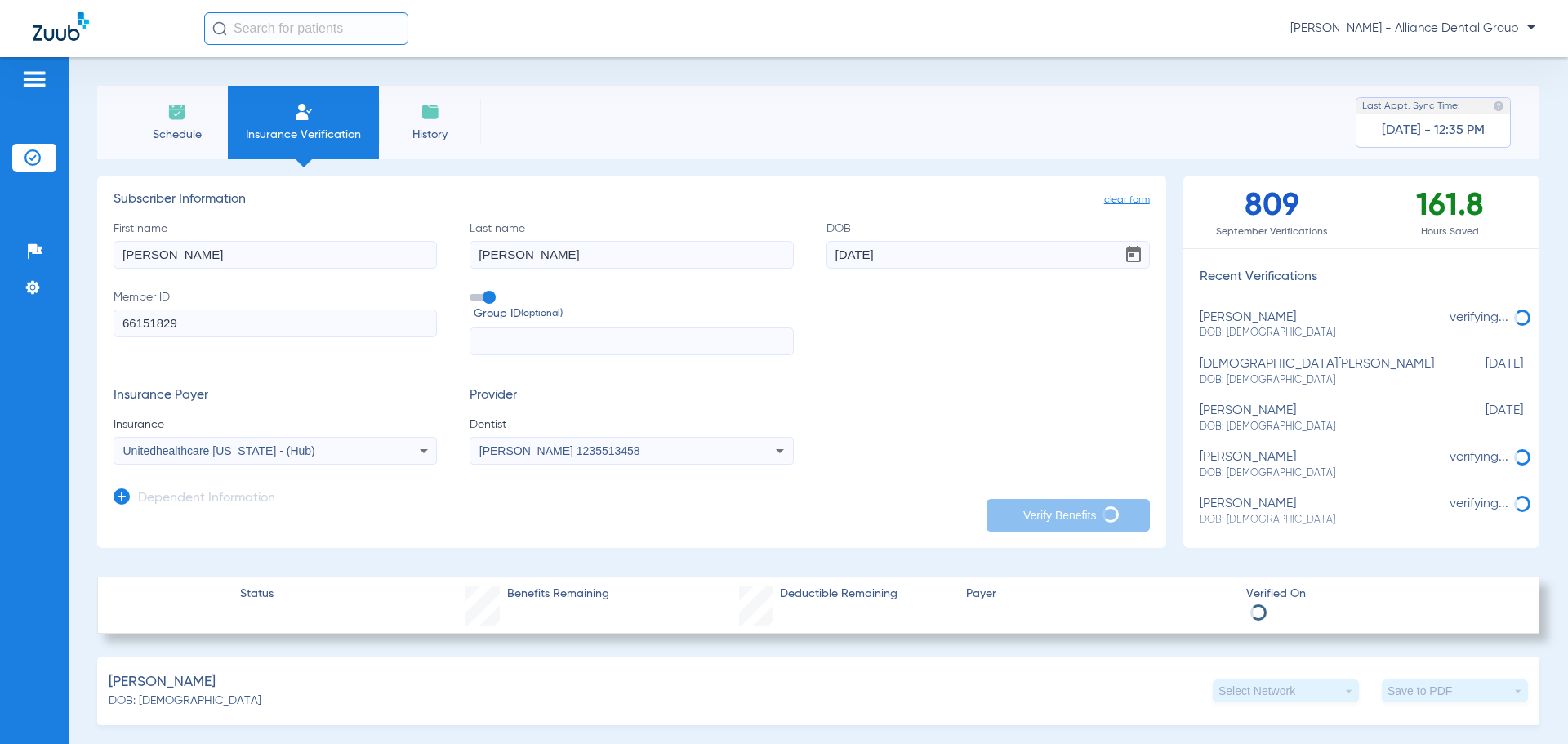
type input "friewald"
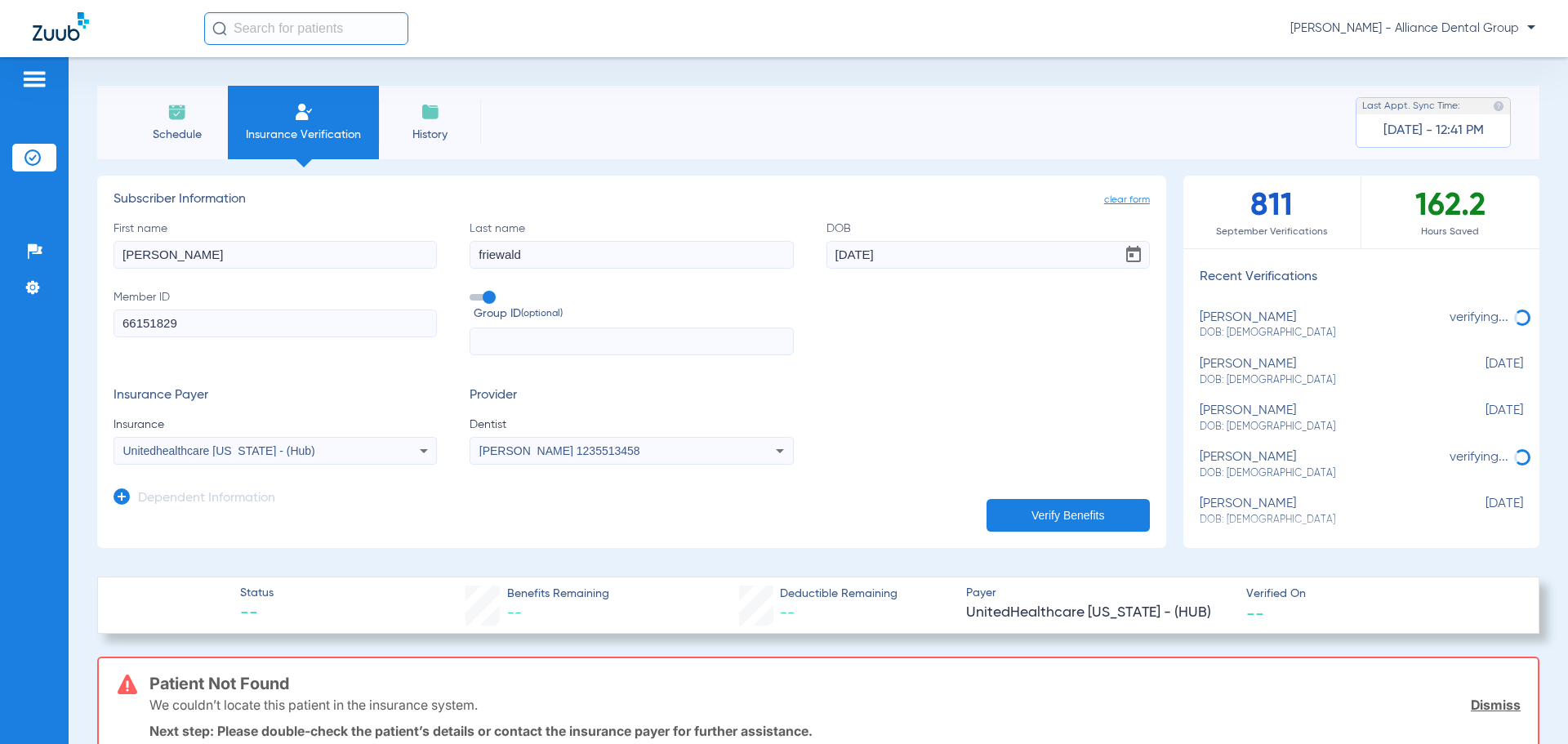
click at [633, 251] on input "friewald" at bounding box center [630, 254] width 323 height 27
click at [426, 455] on icon at bounding box center [424, 450] width 20 height 20
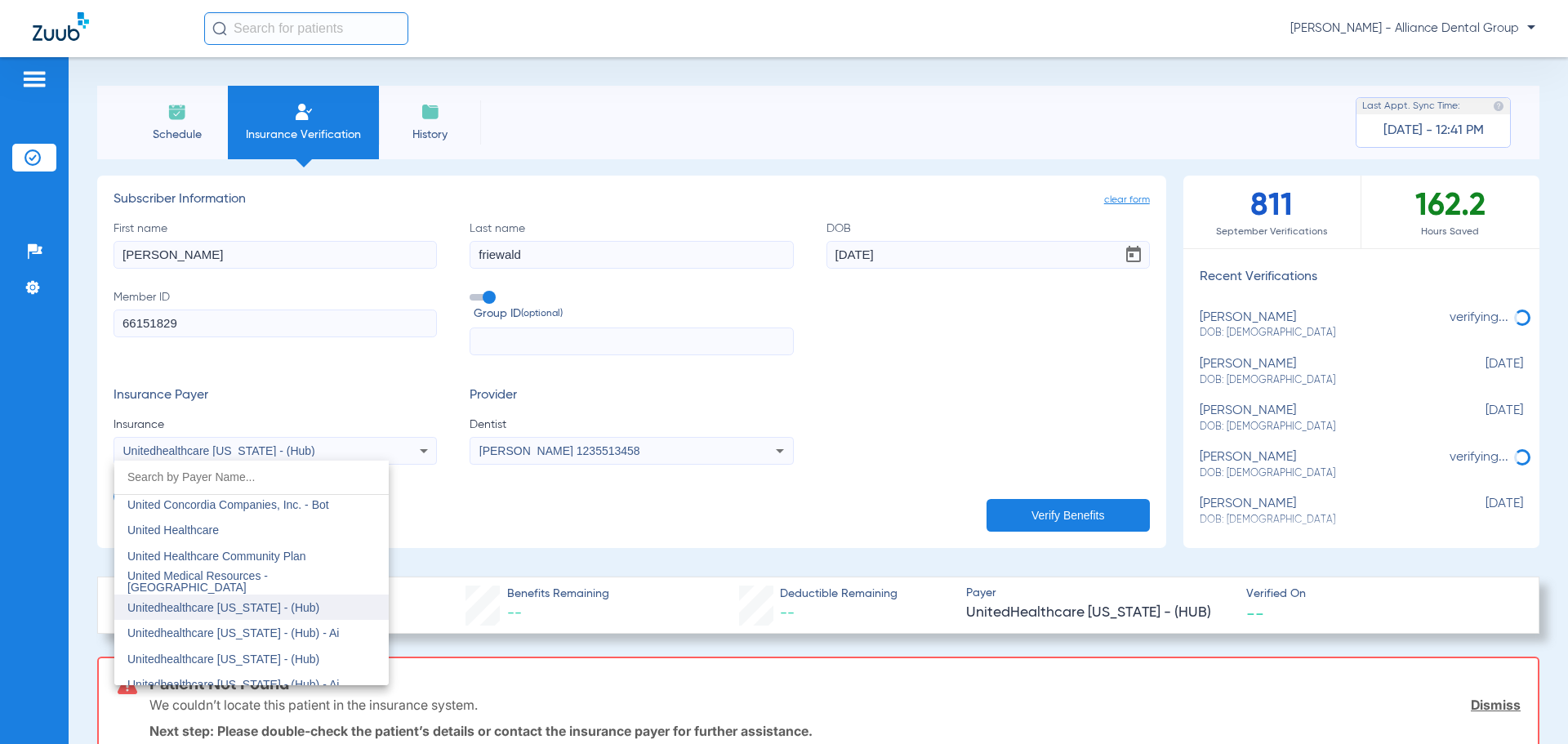
scroll to position [9716, 0]
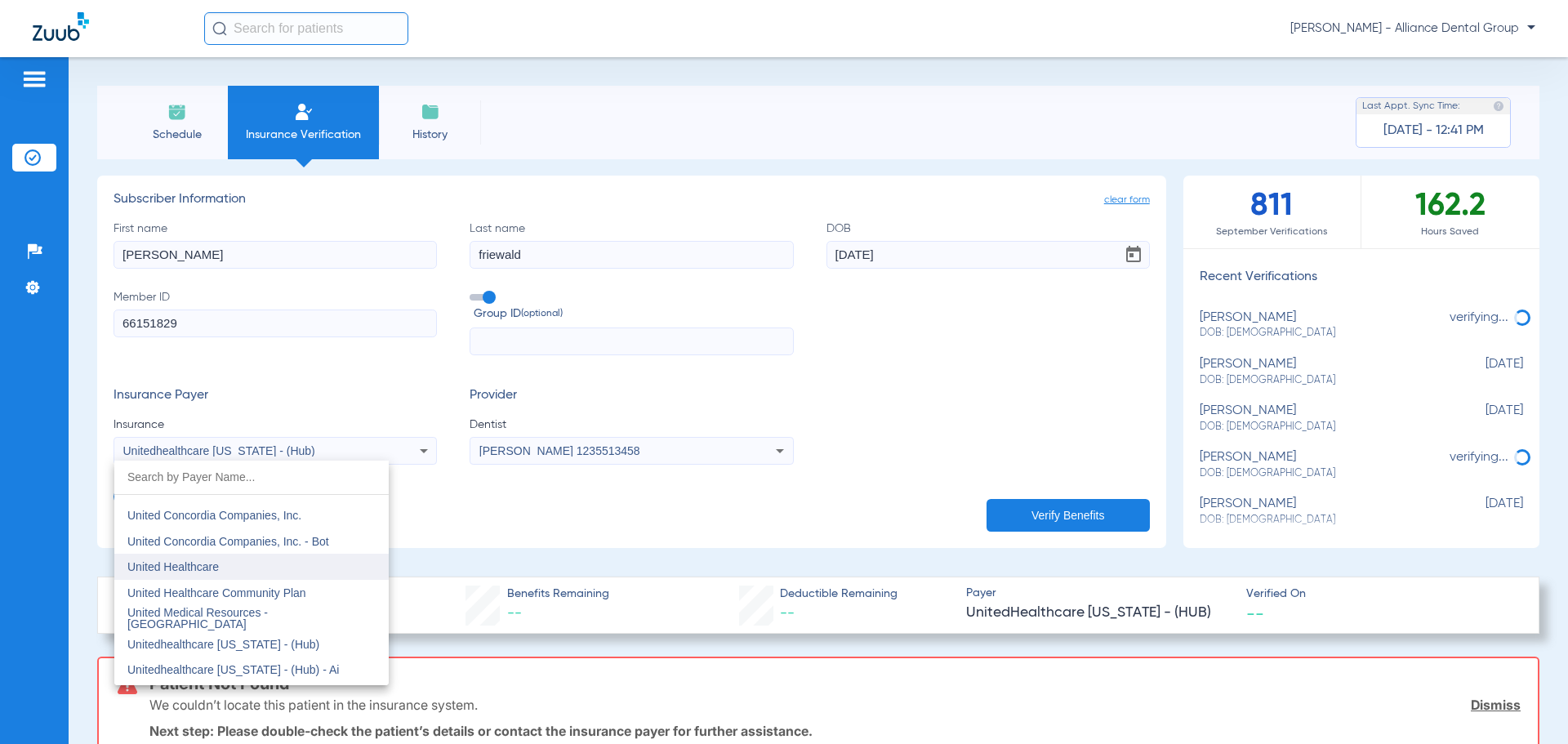
click at [350, 573] on mat-option "United Healthcare" at bounding box center [251, 567] width 274 height 27
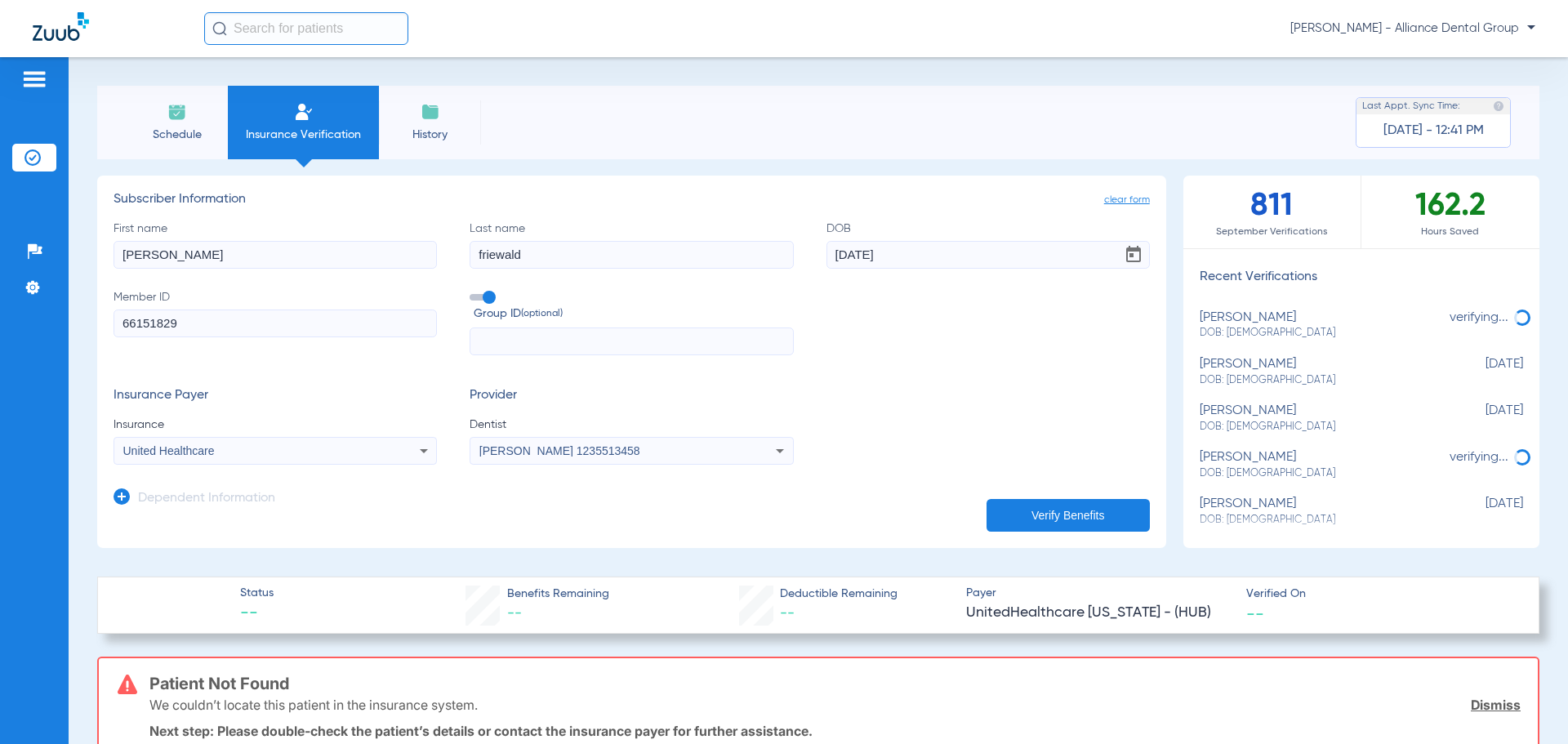
click at [1067, 522] on button "Verify Benefits" at bounding box center [1068, 515] width 163 height 32
click at [421, 455] on icon at bounding box center [424, 450] width 20 height 20
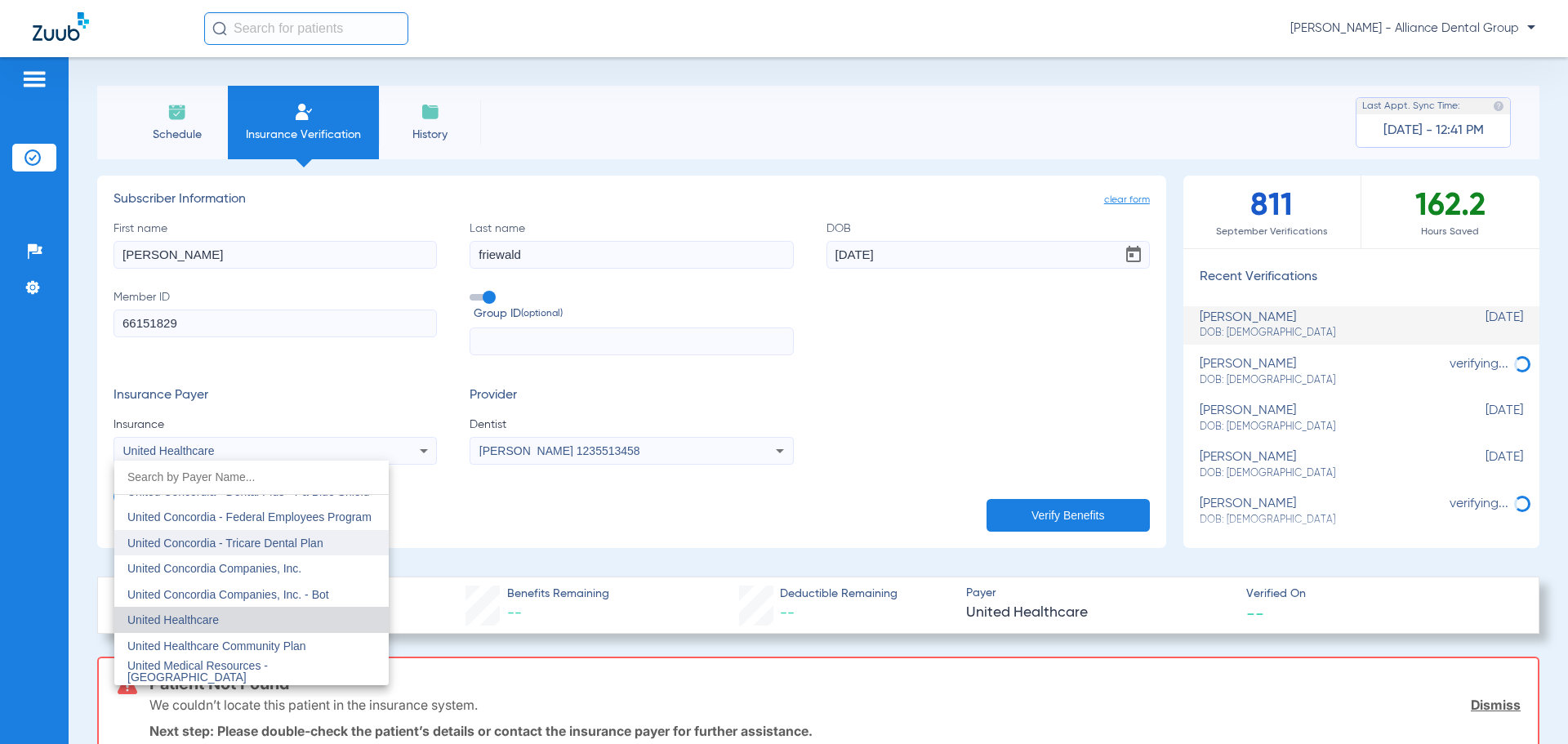
scroll to position [9692, 0]
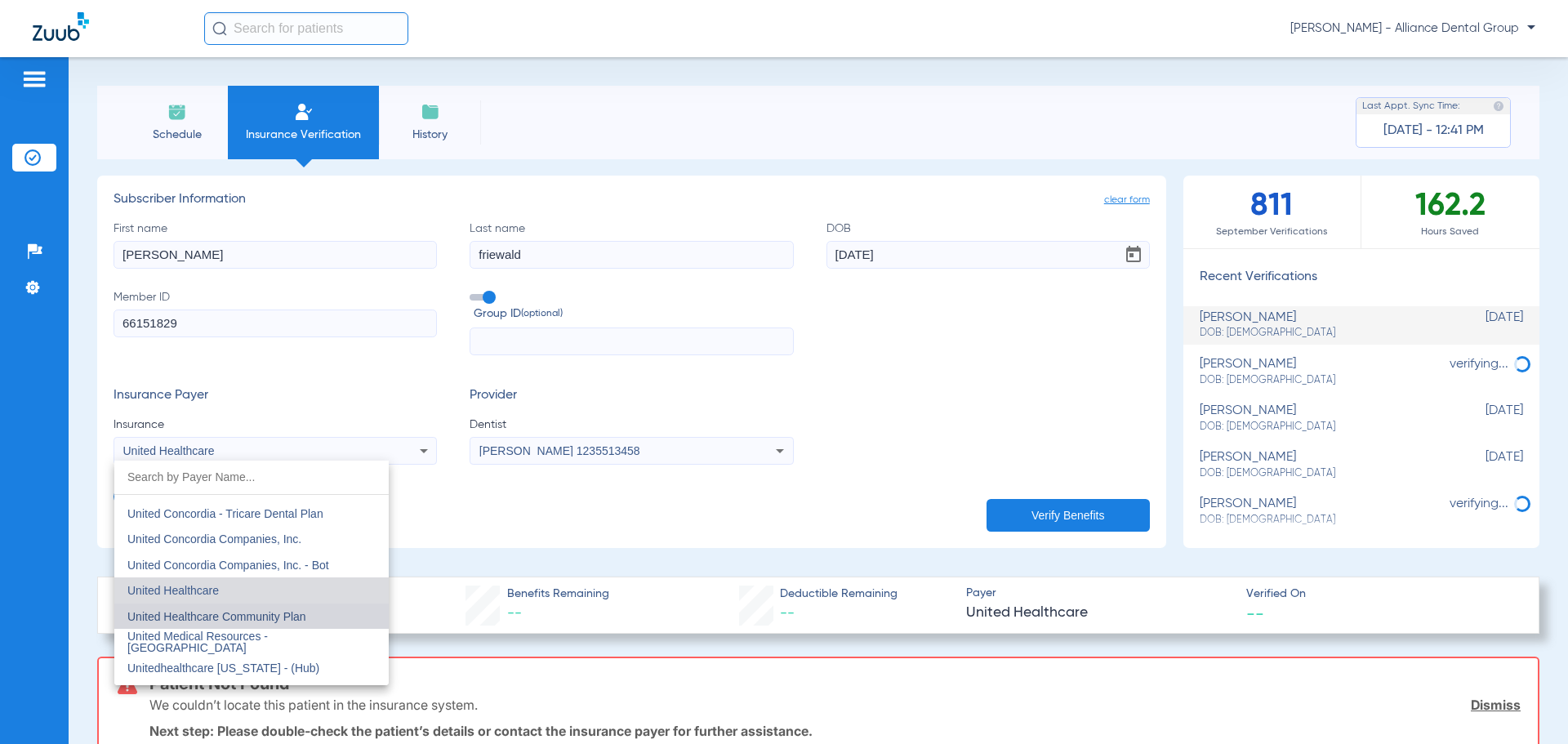
click at [271, 619] on span "United Healthcare Community Plan" at bounding box center [216, 617] width 179 height 13
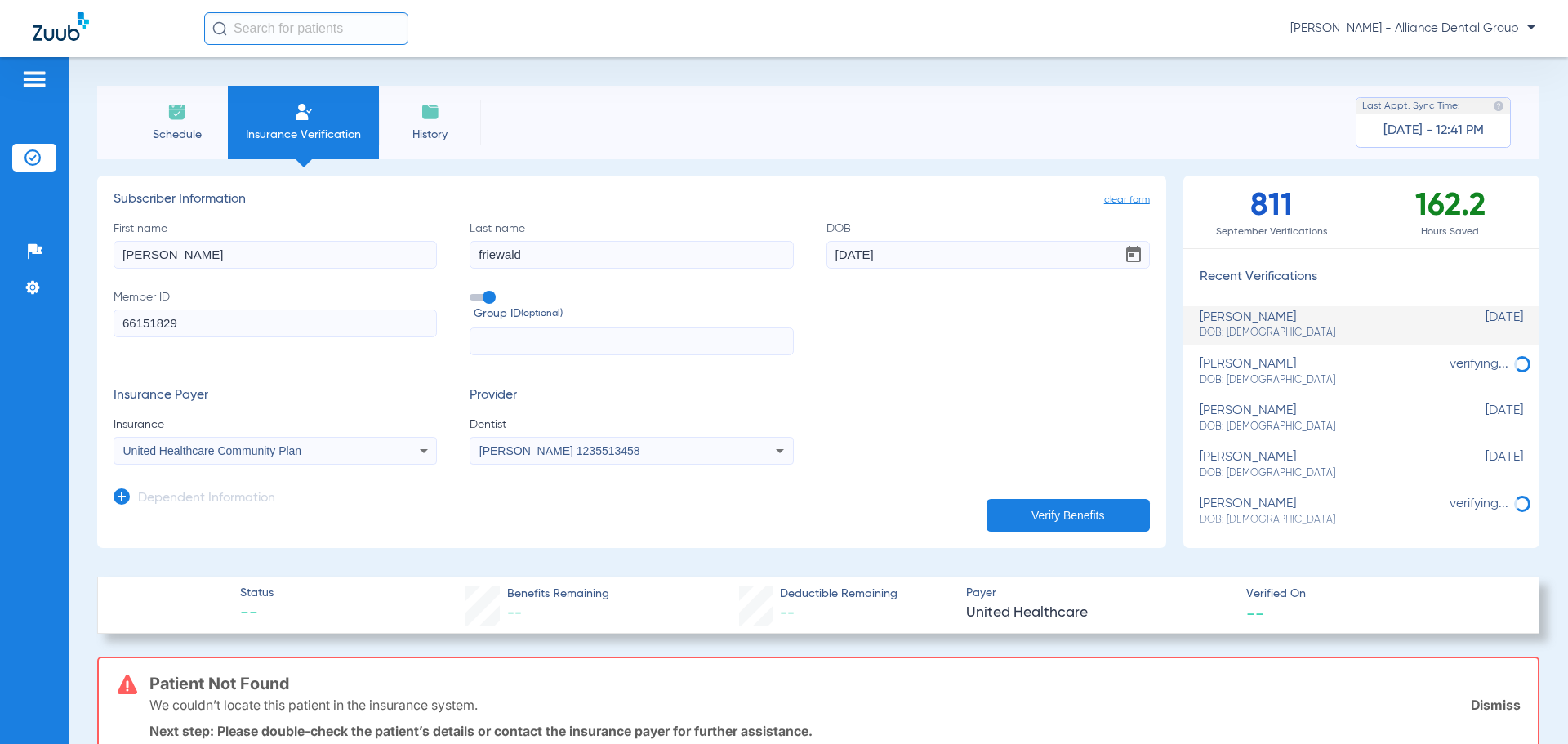
click at [1053, 517] on button "Verify Benefits" at bounding box center [1068, 515] width 163 height 32
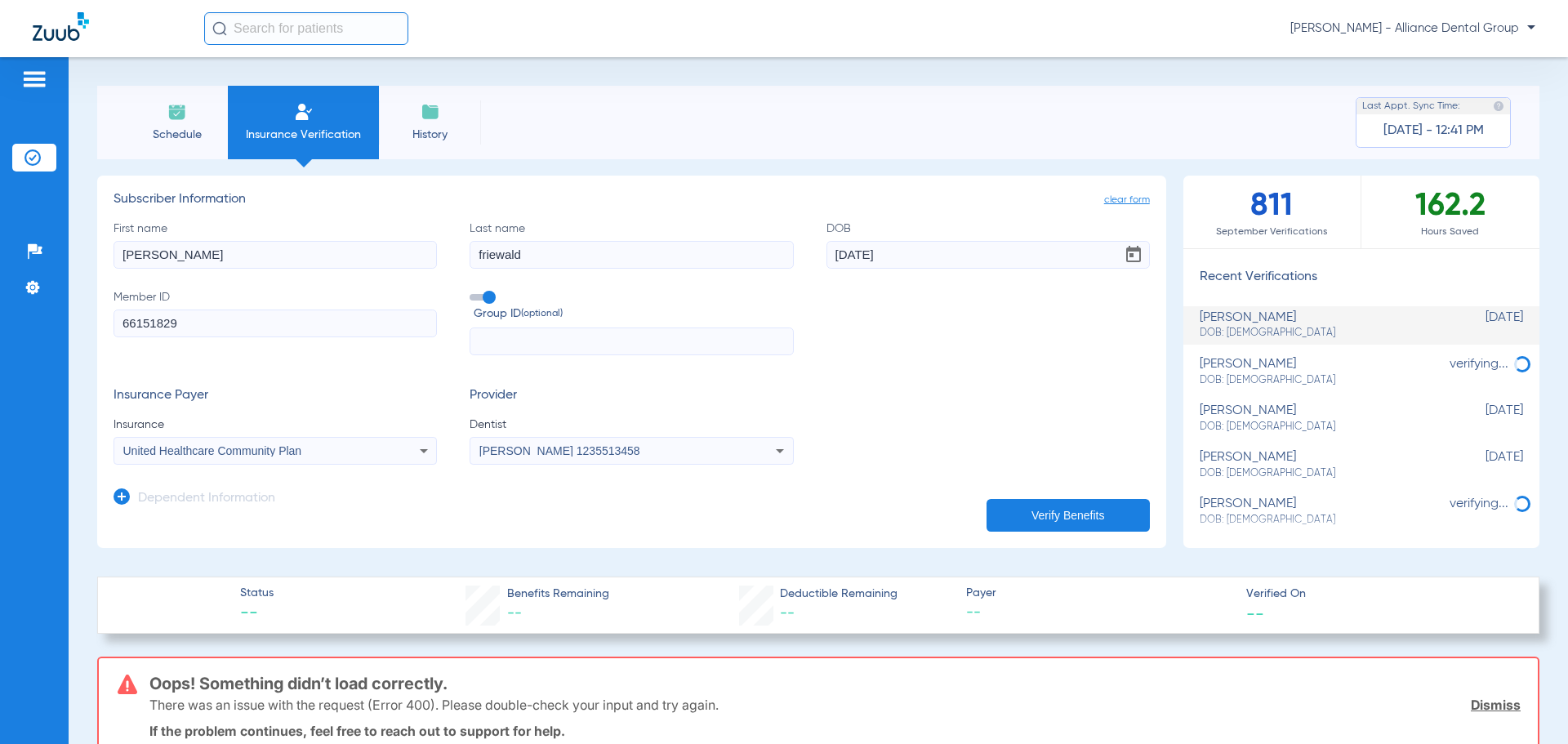
click at [1074, 519] on button "Verify Benefits" at bounding box center [1068, 515] width 163 height 32
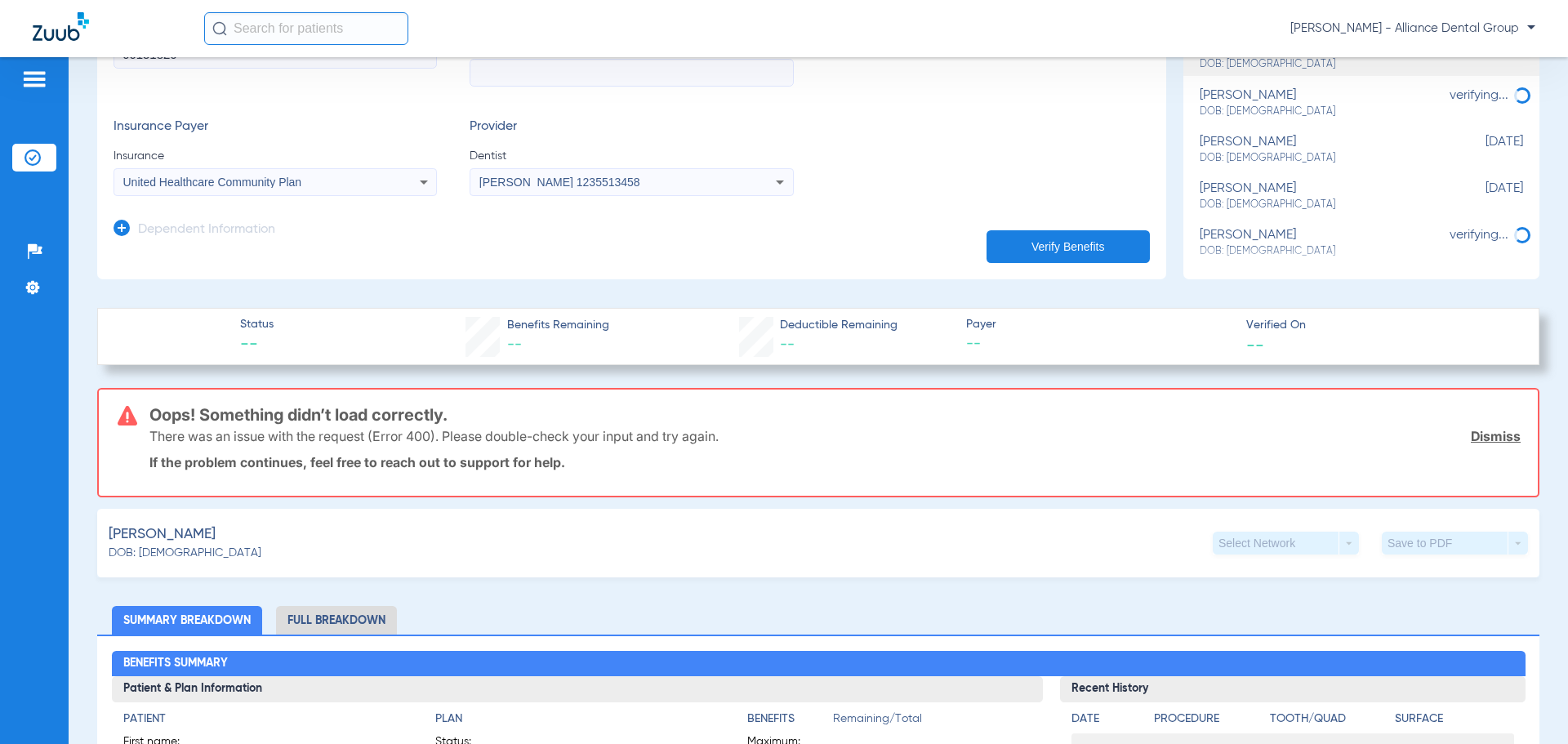
scroll to position [0, 0]
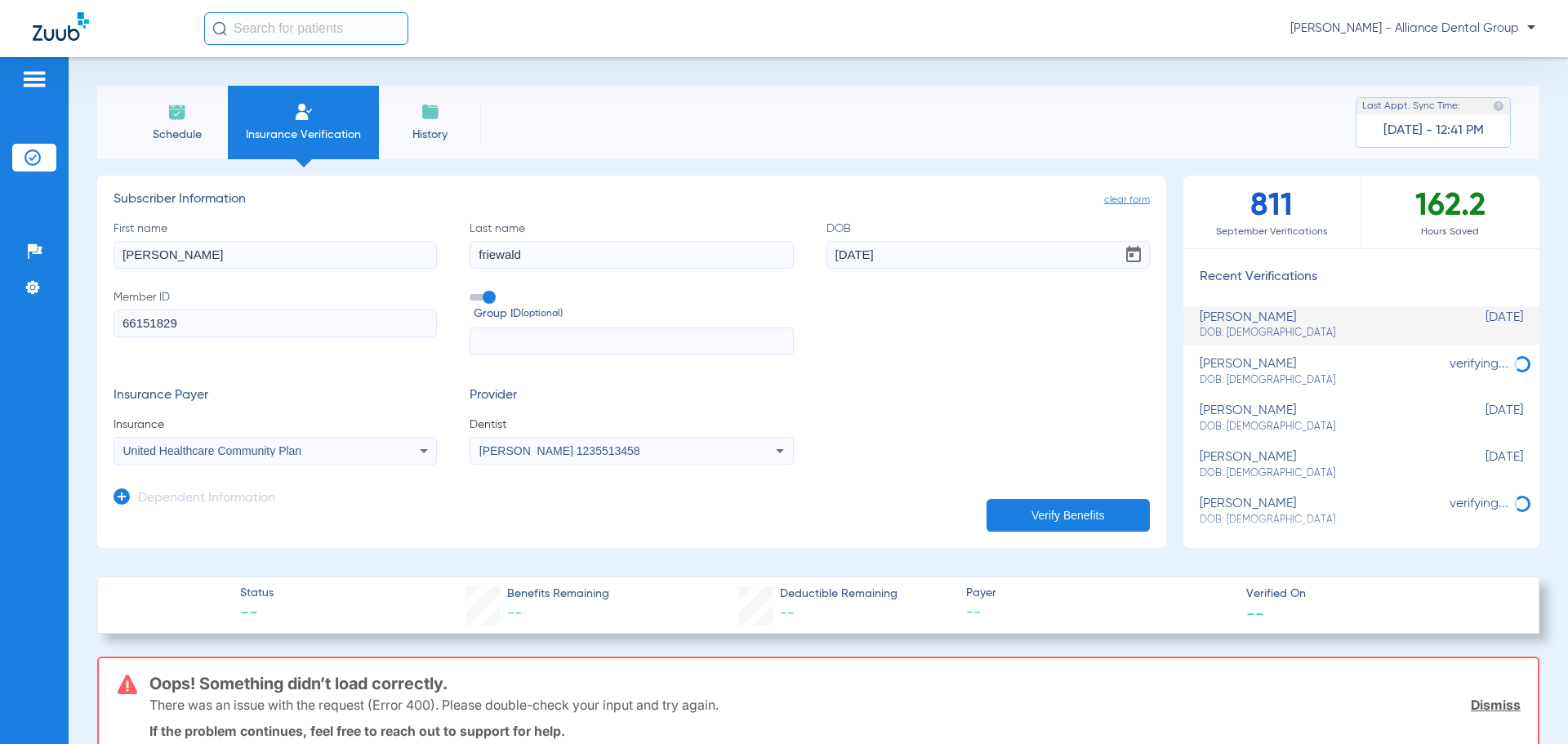
click at [1065, 511] on button "Verify Benefits" at bounding box center [1068, 515] width 163 height 32
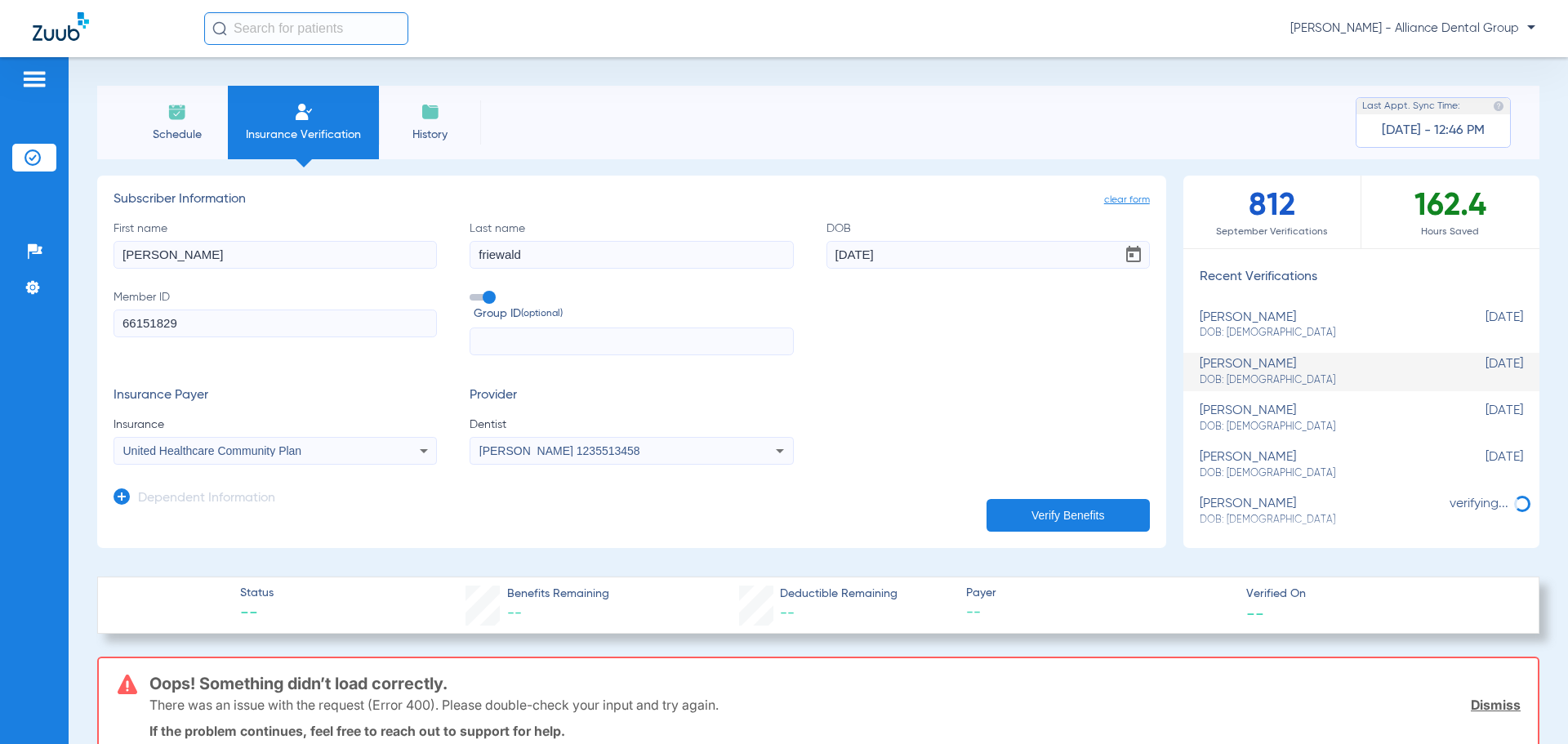
click at [429, 449] on icon at bounding box center [424, 450] width 20 height 20
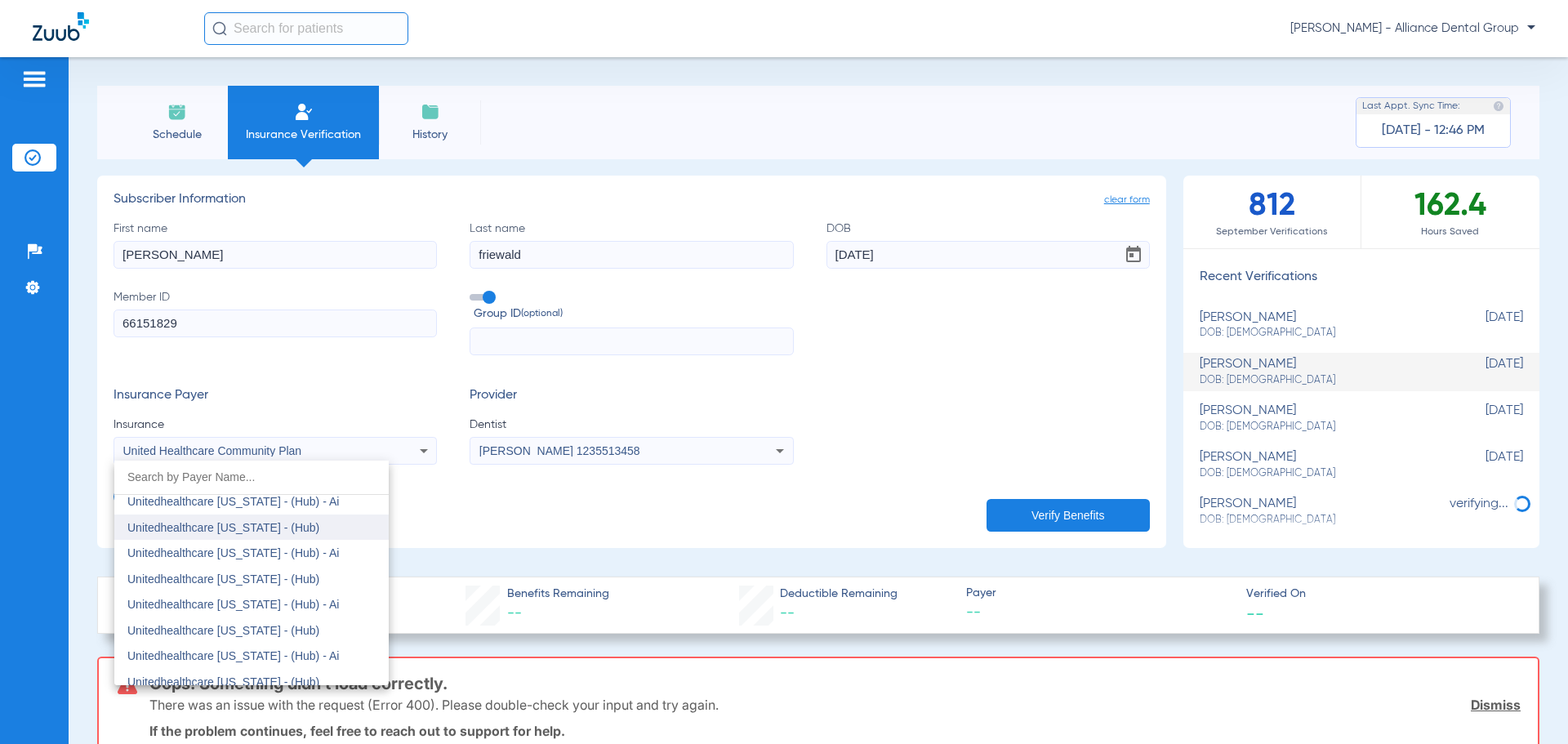
scroll to position [10780, 0]
click at [339, 513] on mat-option "Unitedhealthcare [US_STATE] - (Hub)" at bounding box center [251, 506] width 274 height 27
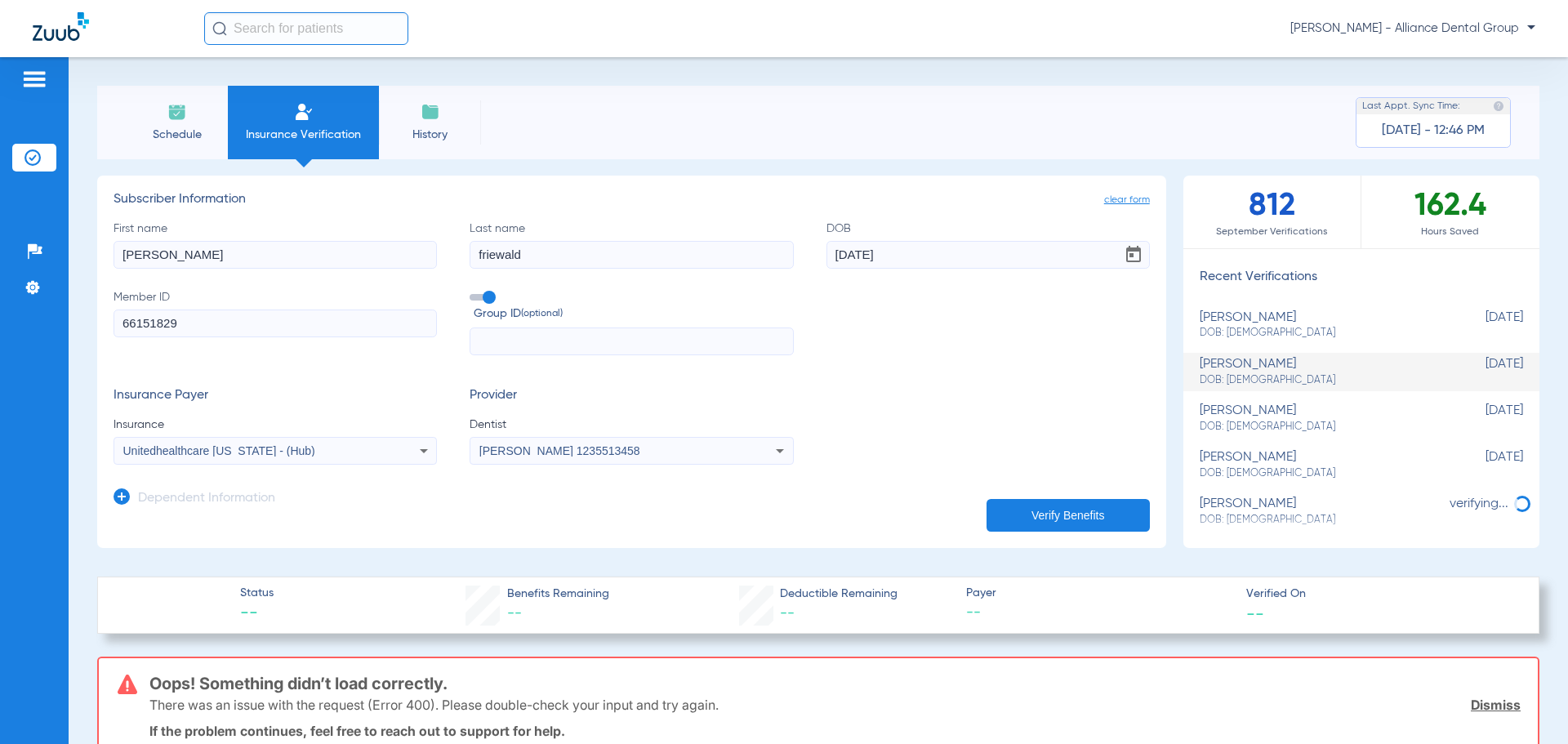
click at [1028, 510] on button "Verify Benefits" at bounding box center [1068, 515] width 163 height 32
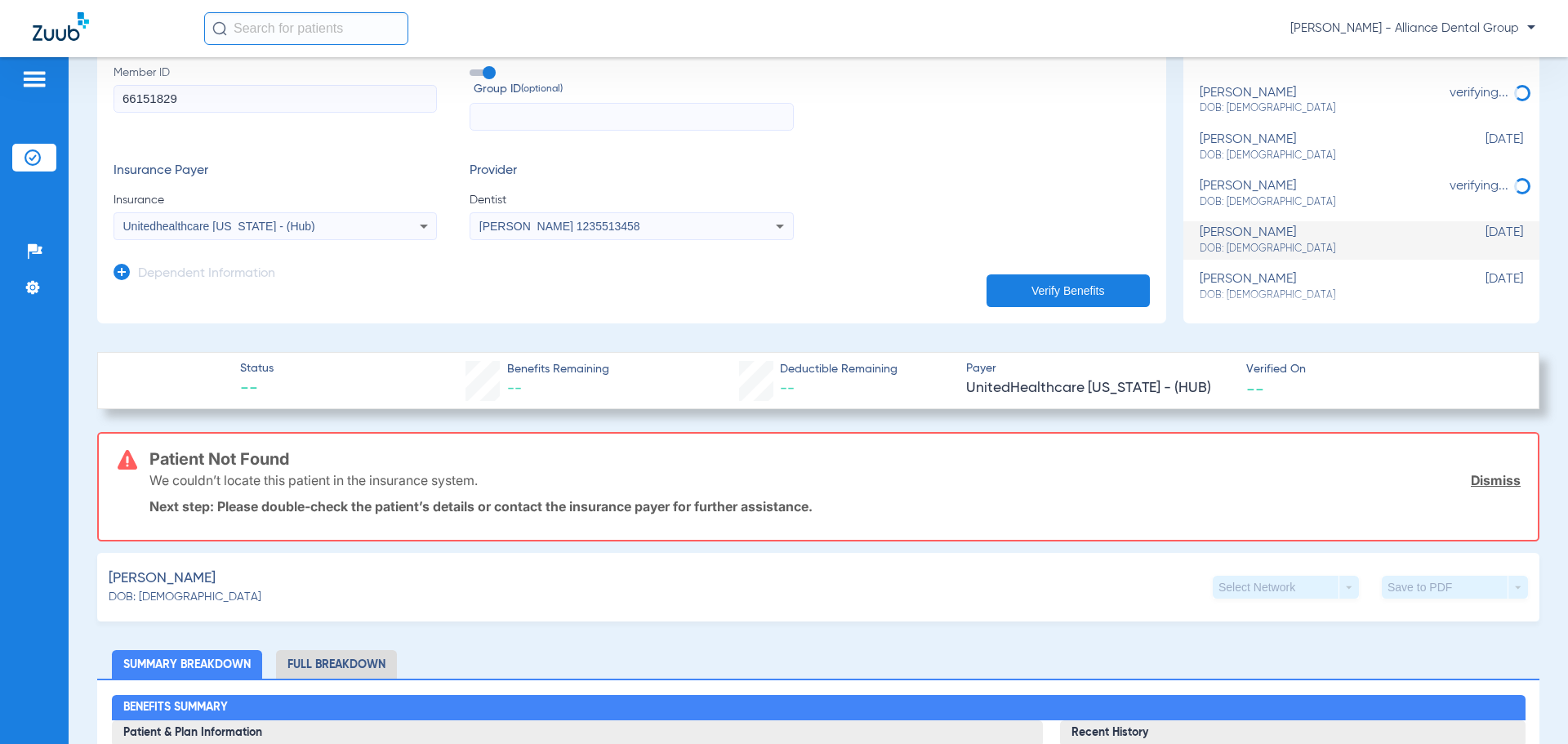
scroll to position [245, 0]
